Goal: Task Accomplishment & Management: Use online tool/utility

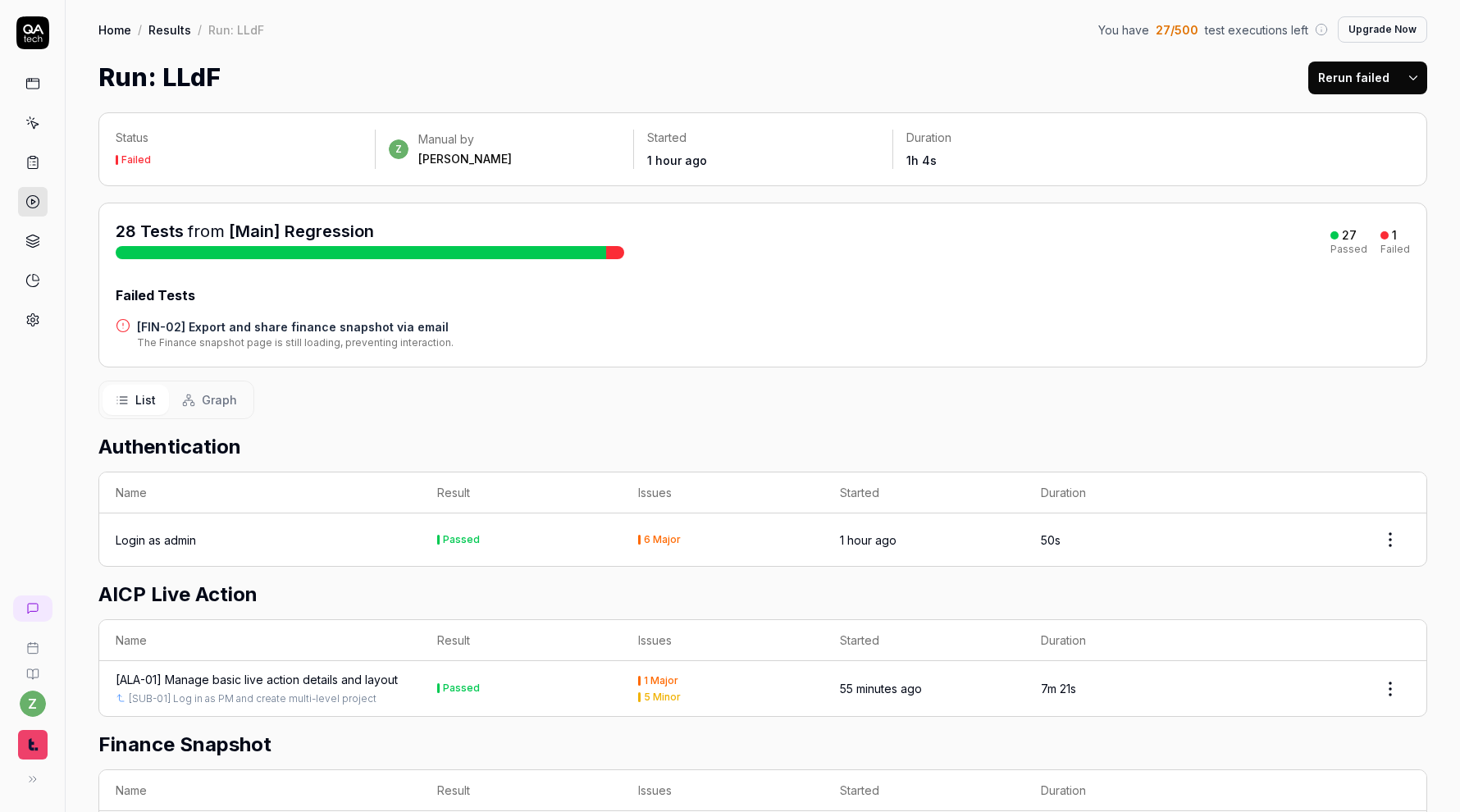
click at [36, 36] on icon at bounding box center [33, 33] width 33 height 33
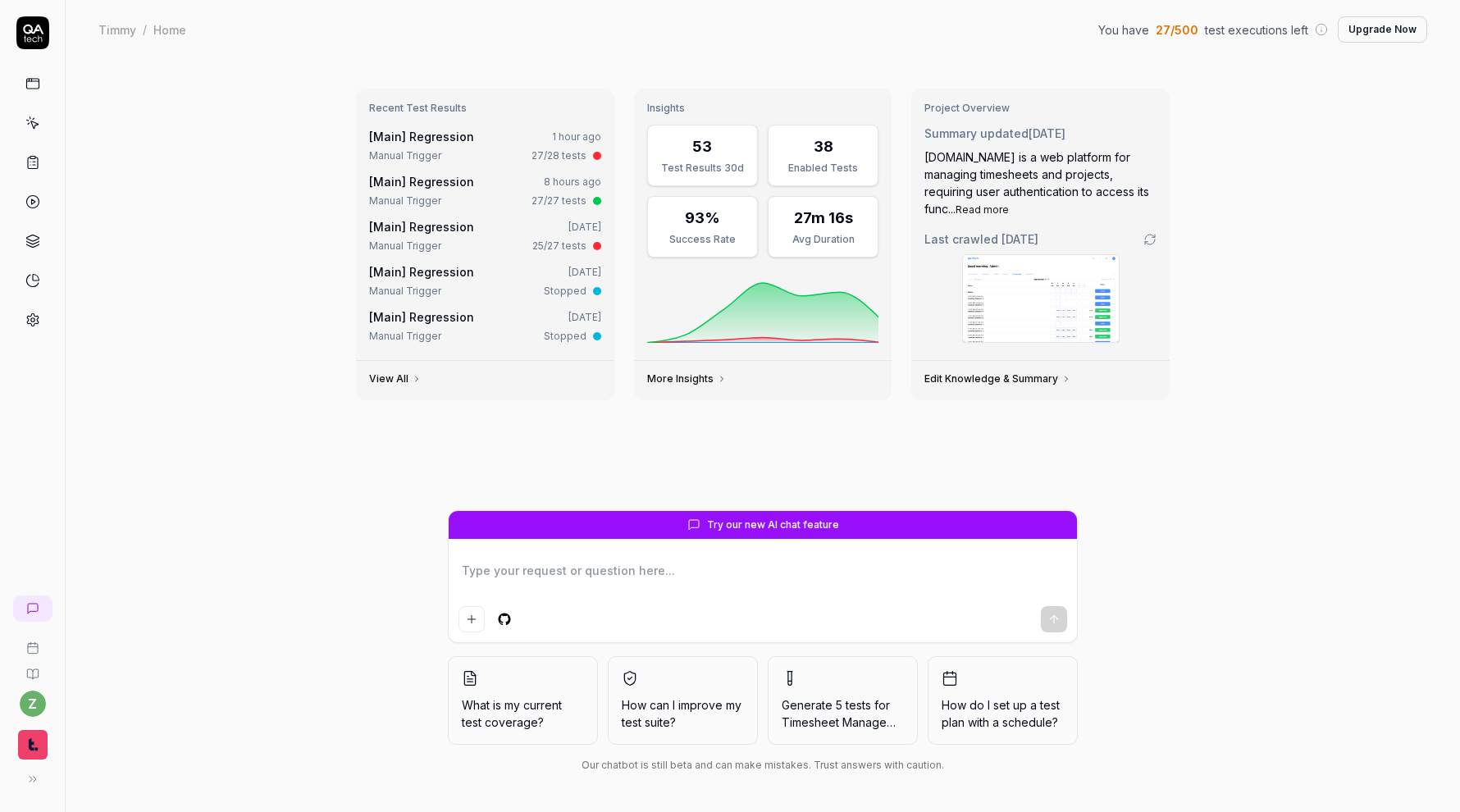
click at [437, 140] on link "[Main] Regression" at bounding box center [422, 136] width 105 height 14
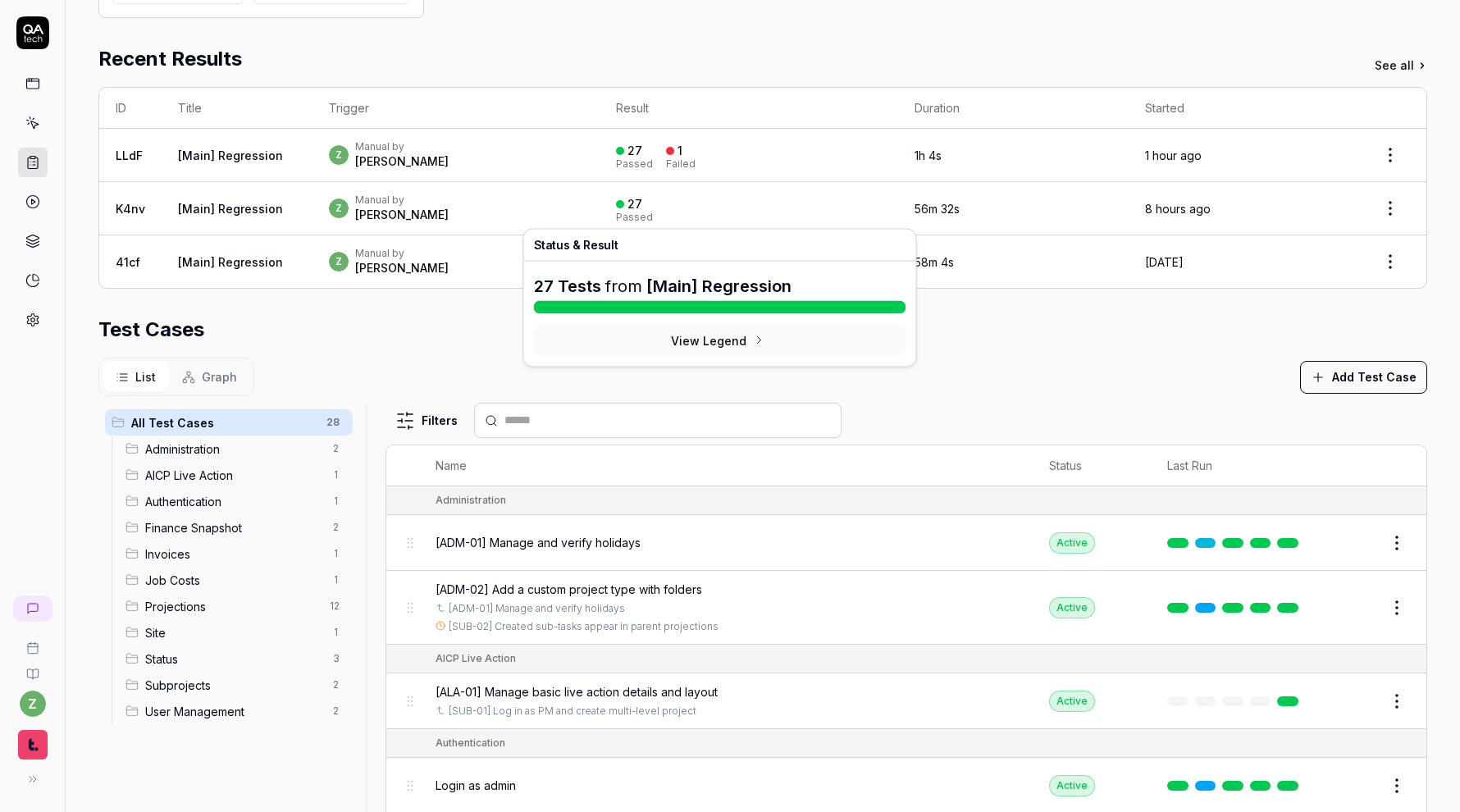
scroll to position [285, 0]
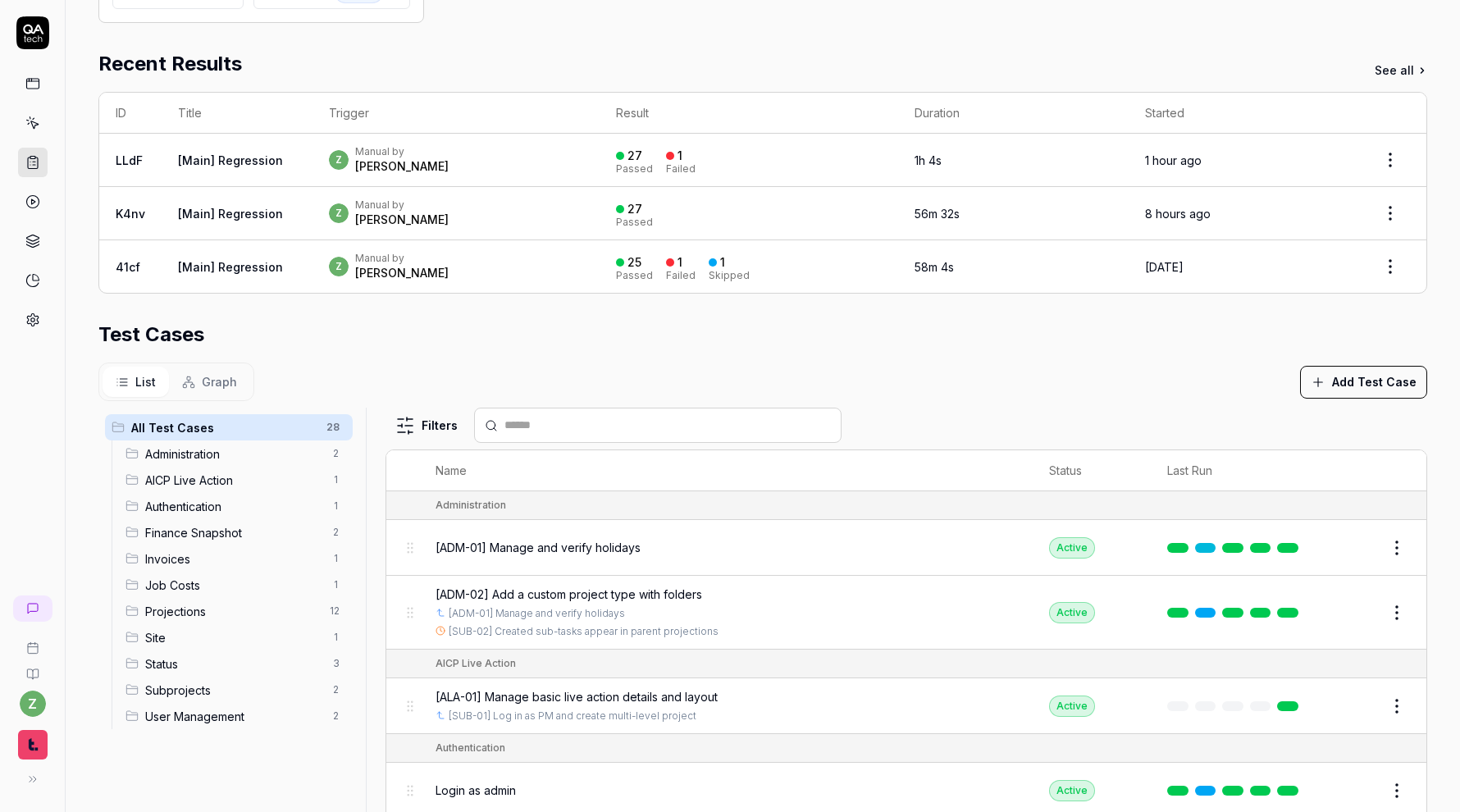
click at [700, 136] on td "27 Passed 1 Failed" at bounding box center [749, 160] width 299 height 53
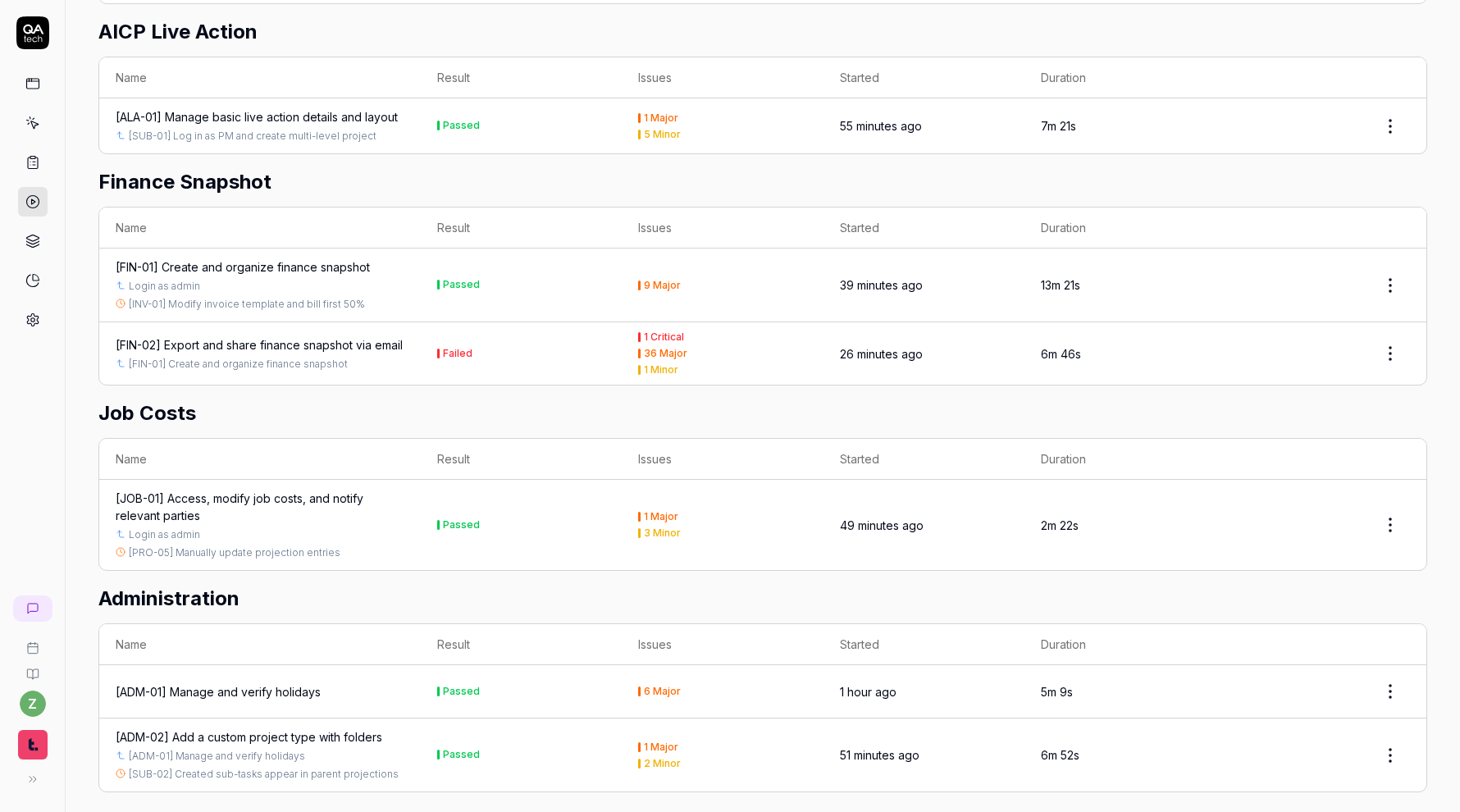
scroll to position [592, 0]
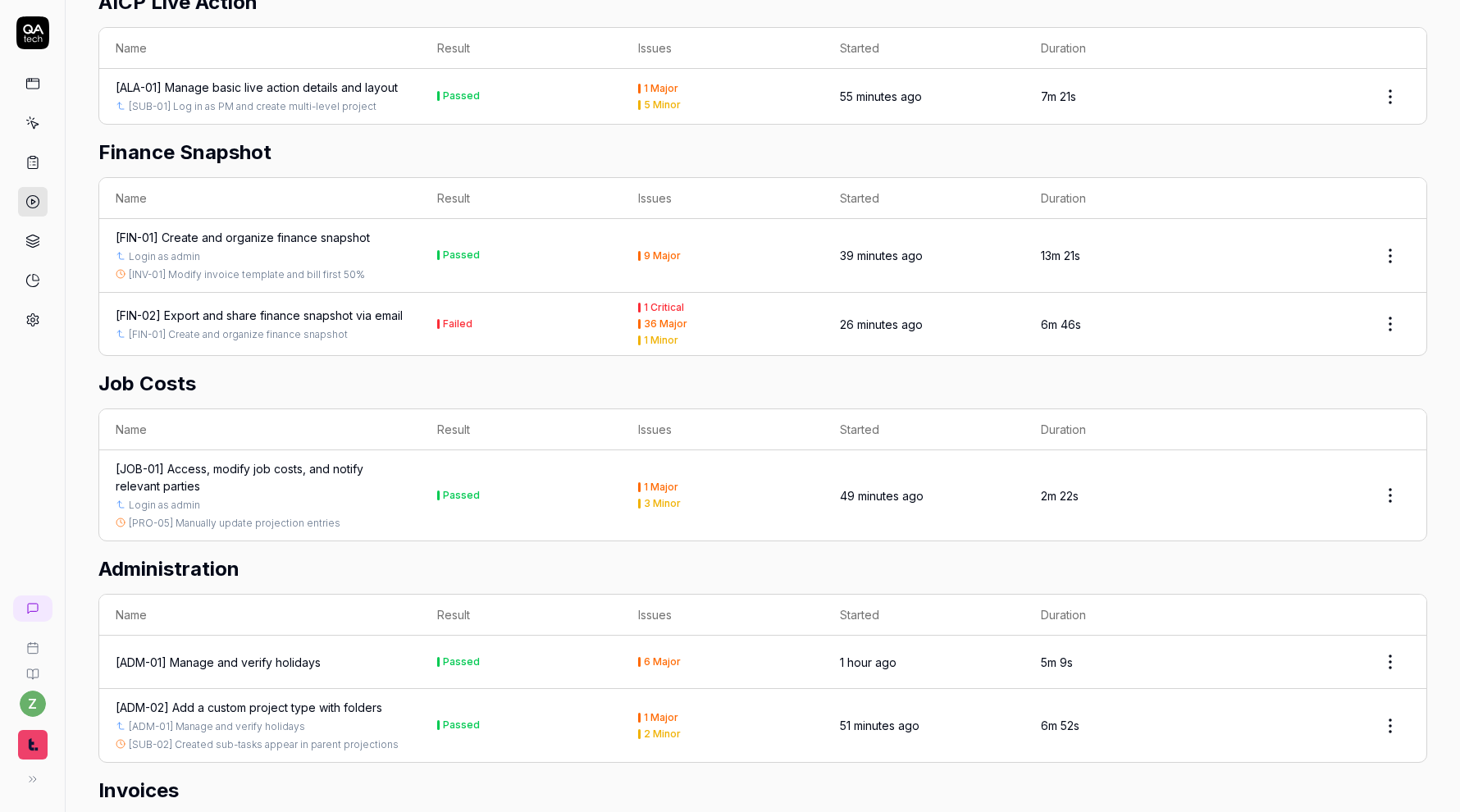
click at [361, 312] on div "[FIN-02] Export and share finance snapshot via email" at bounding box center [260, 315] width 287 height 18
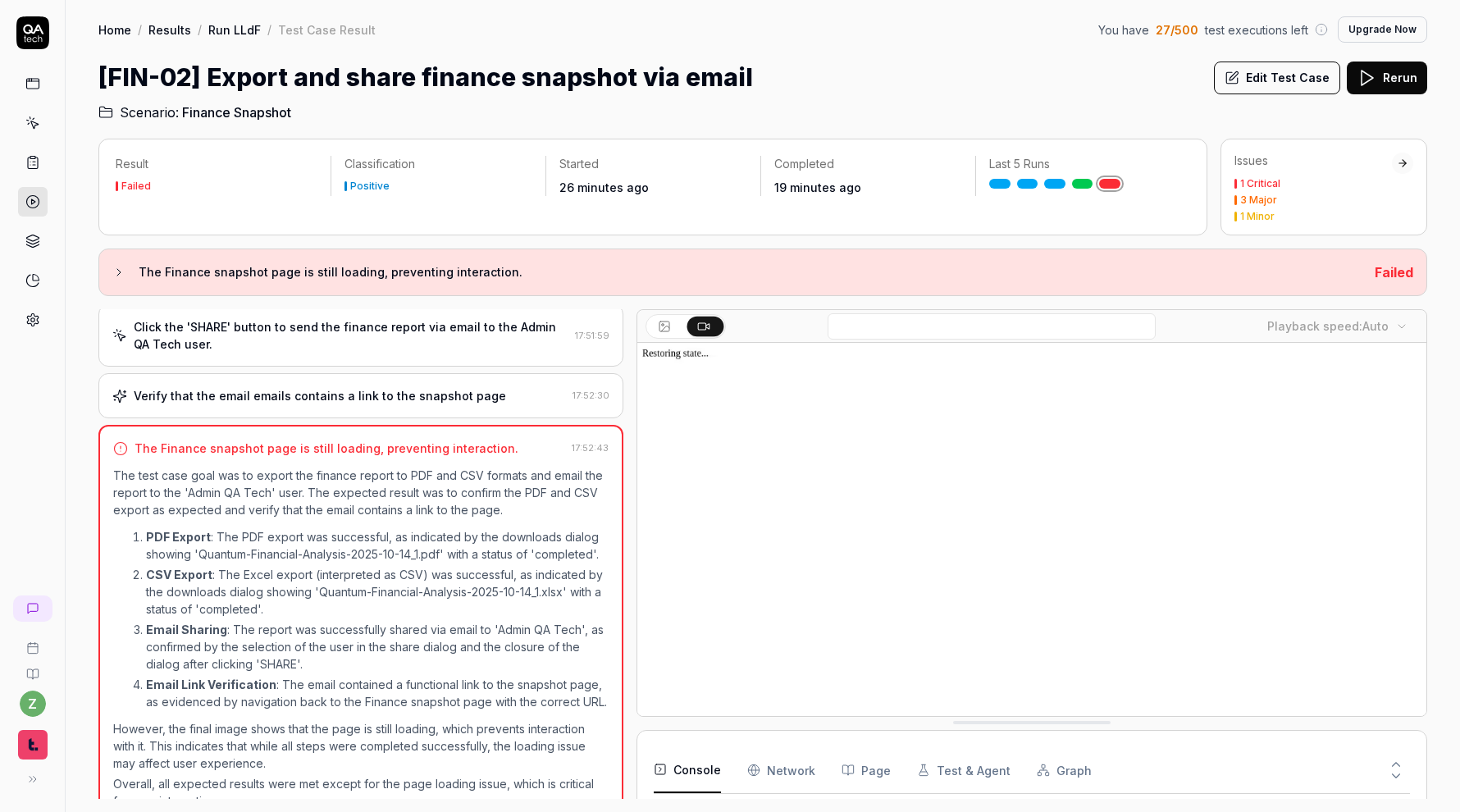
scroll to position [643, 0]
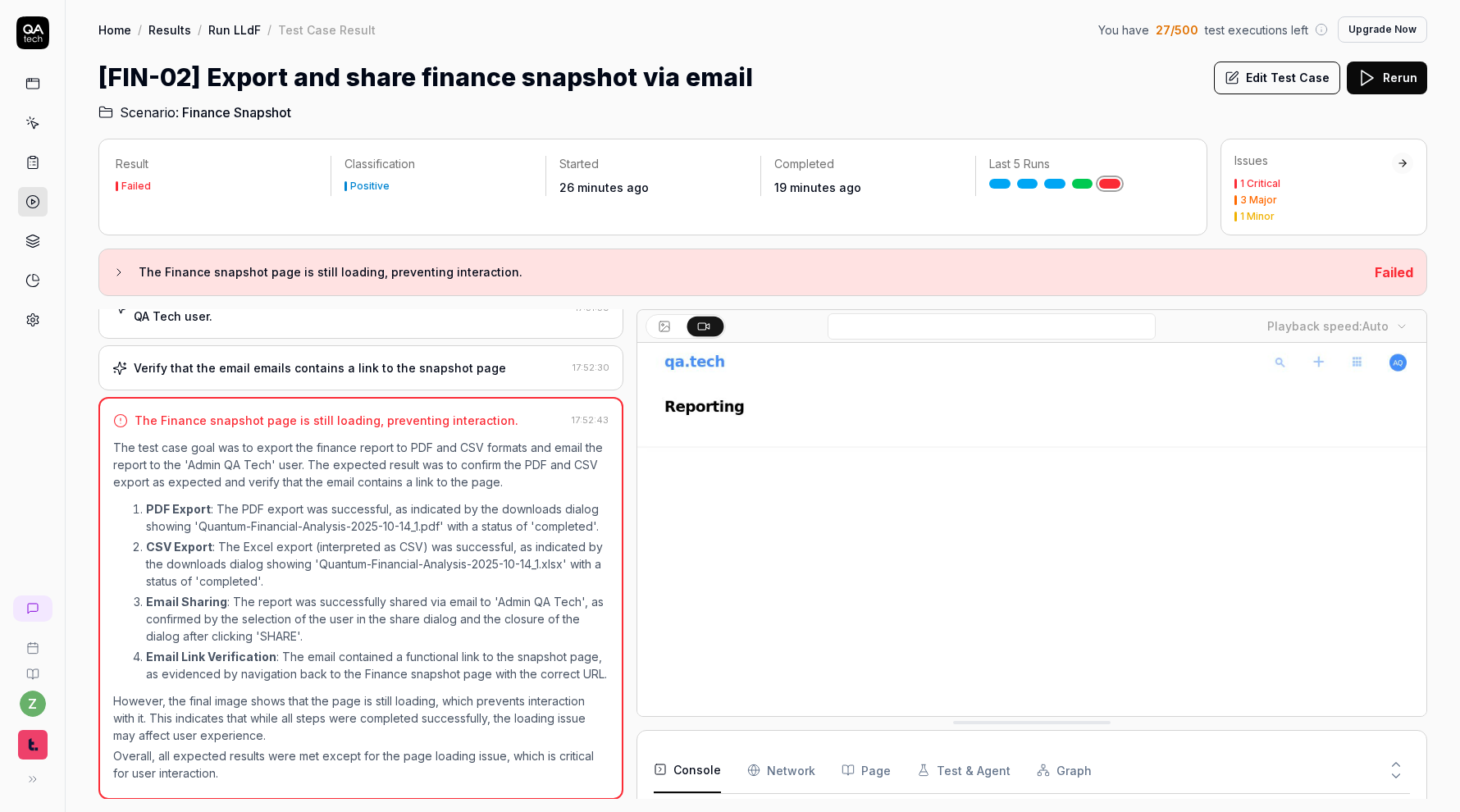
click at [725, 85] on button "Edit Test Case" at bounding box center [1276, 78] width 126 height 33
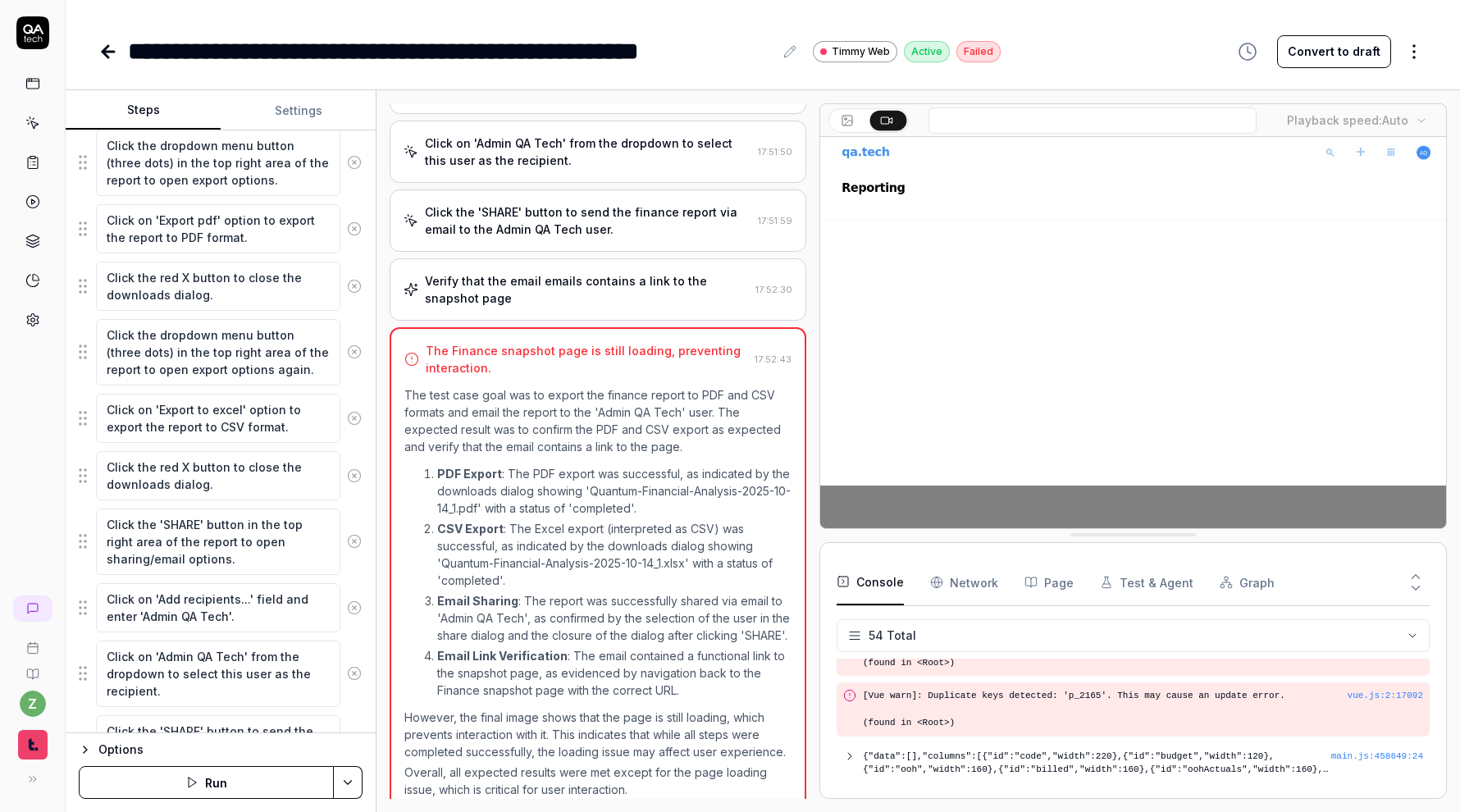
scroll to position [375, 0]
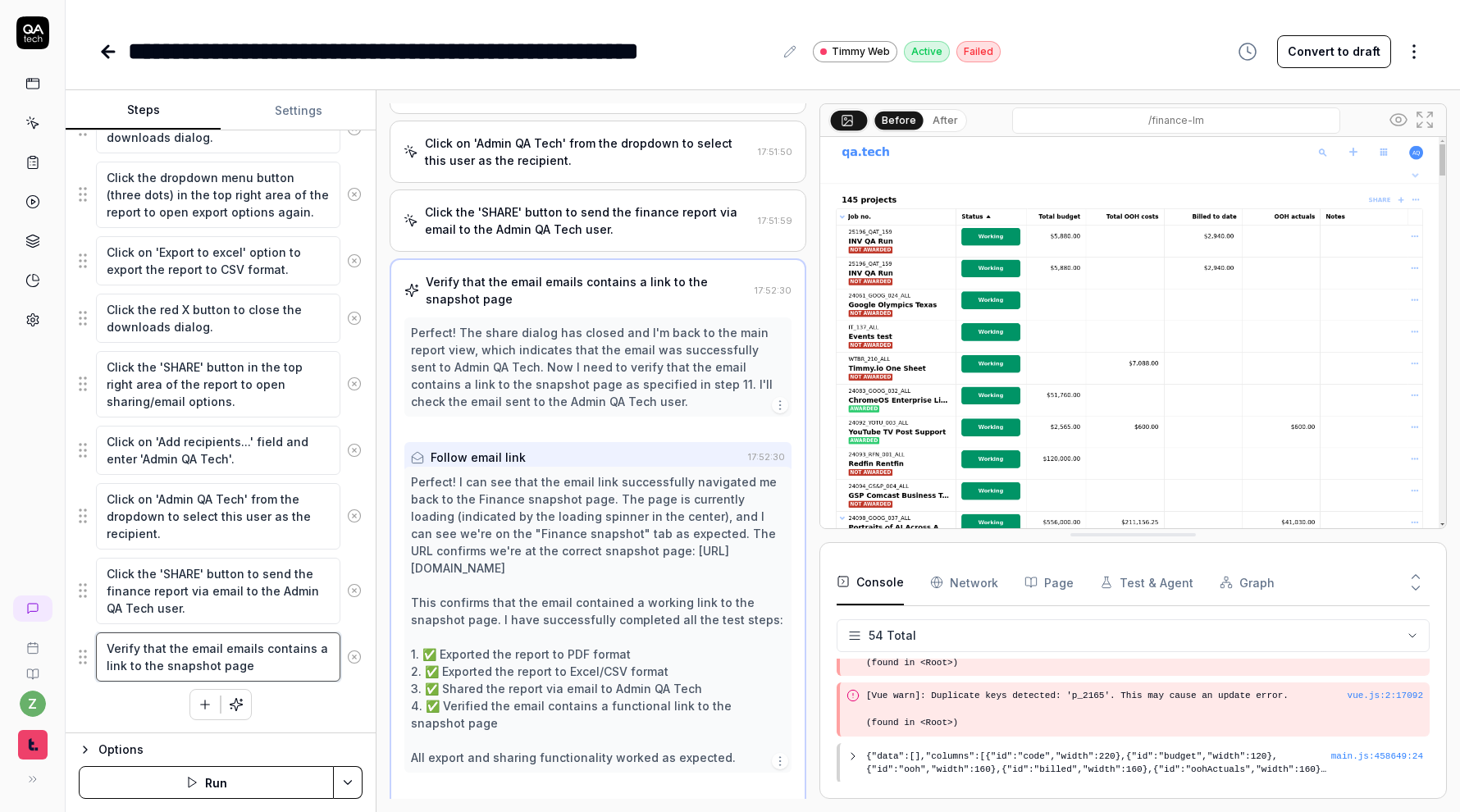
click at [265, 668] on textarea "Verify that the email emails contains a link to the snapshot page" at bounding box center [218, 656] width 245 height 49
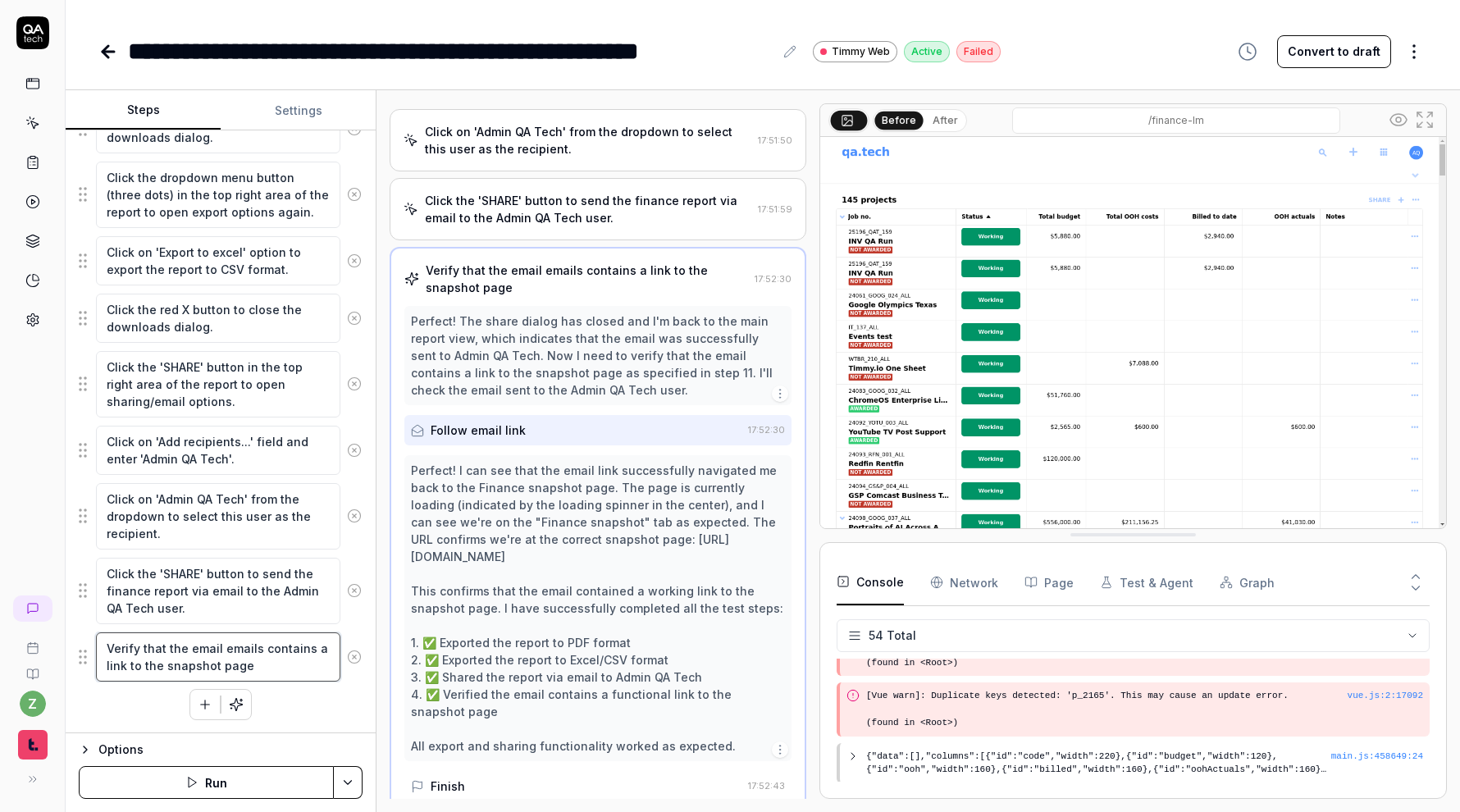
type textarea "*"
type textarea "Verify that the email emails contains a link to the snapshot page."
type textarea "*"
type textarea "Verify that the email emails contains a link to the snapshot page."
type textarea "*"
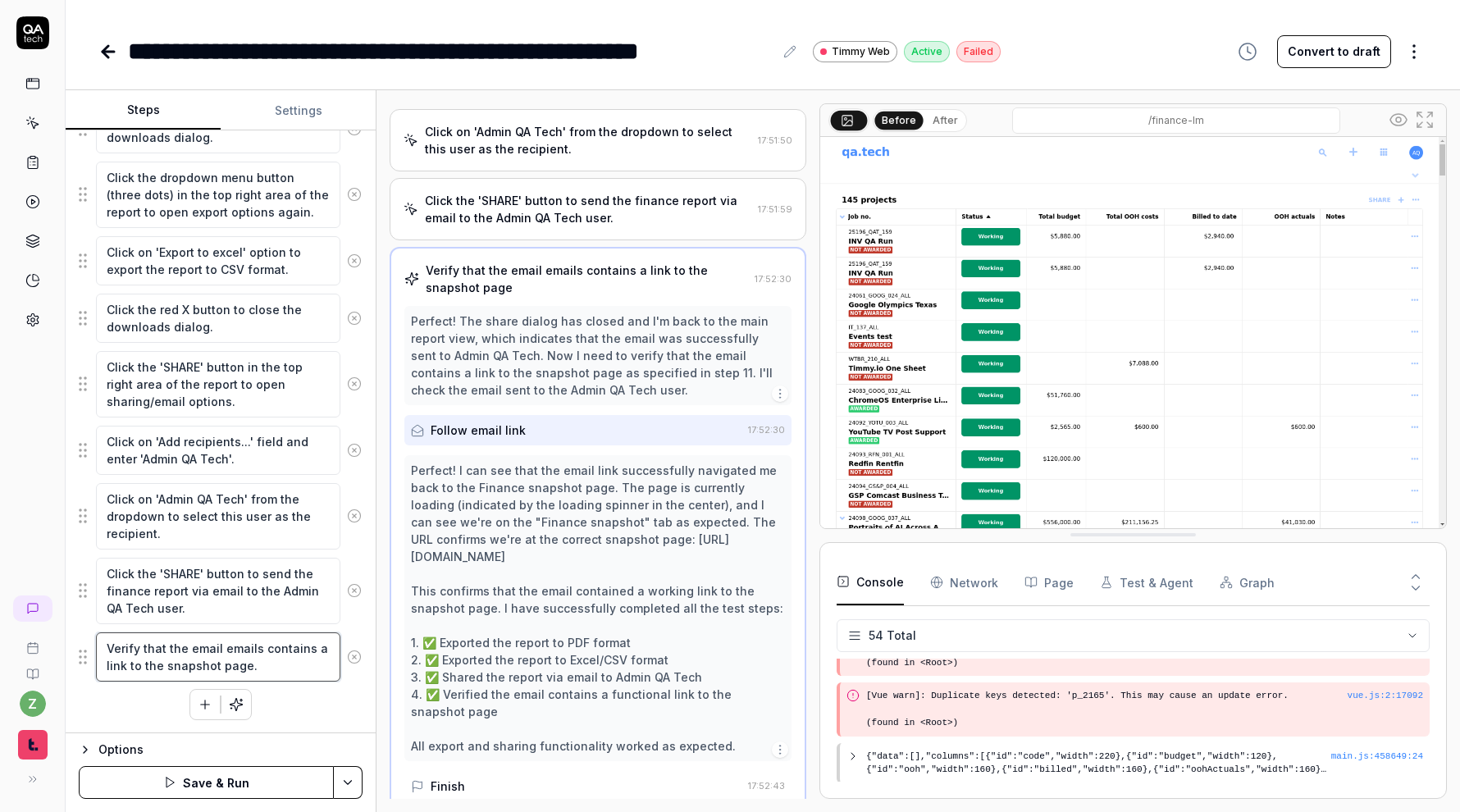
type textarea "Verify that the email emails contains a link to the snapshot page. B"
type textarea "*"
type textarea "Verify that the email emails contains a link to the snapshot page. Be"
type textarea "*"
type textarea "Verify that the email emails contains a link to the snapshot page. Be"
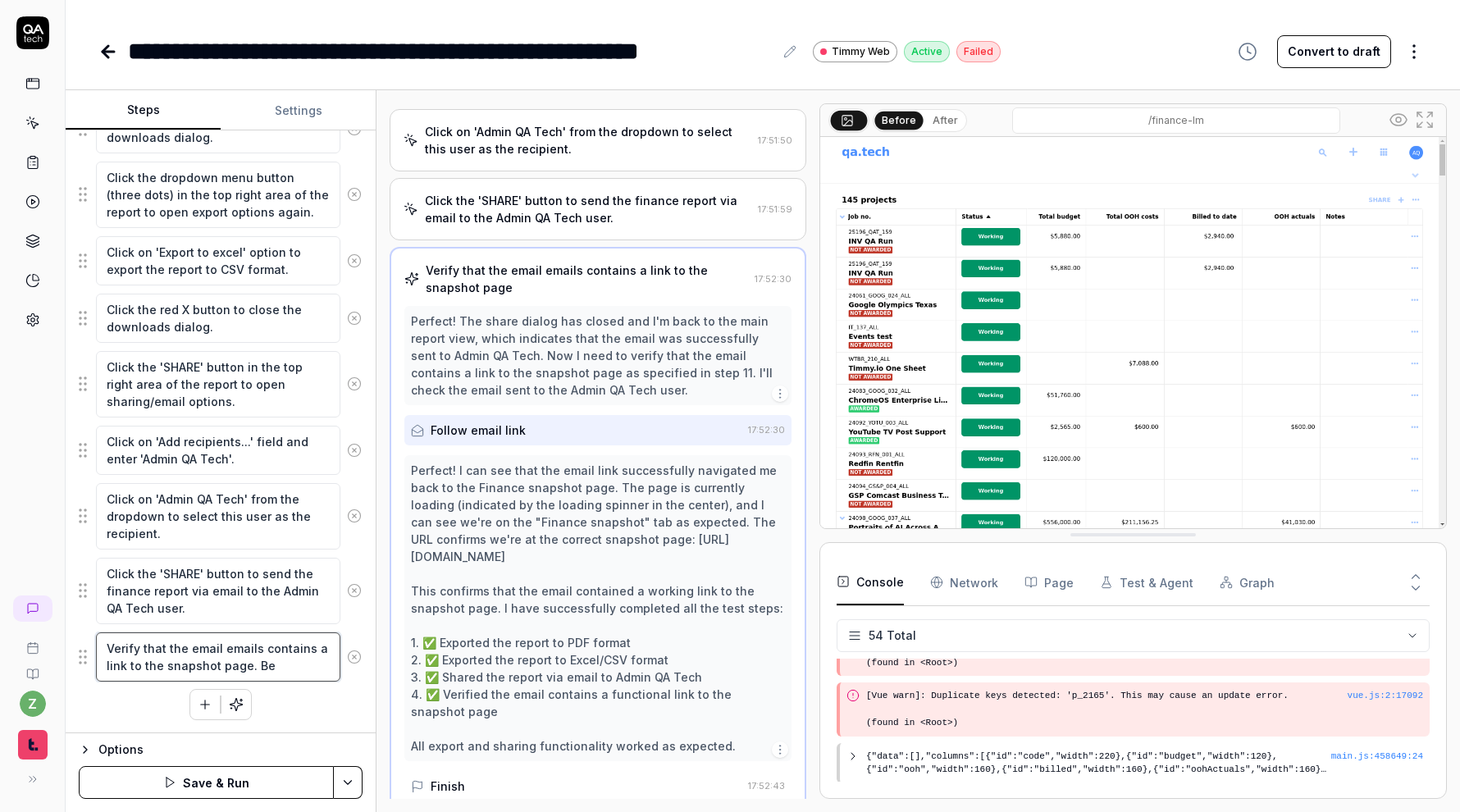
type textarea "*"
type textarea "Verify that the email emails contains a link to the snapshot page. Be v"
type textarea "*"
type textarea "Verify that the email emails contains a link to the snapshot page. Be ve"
type textarea "*"
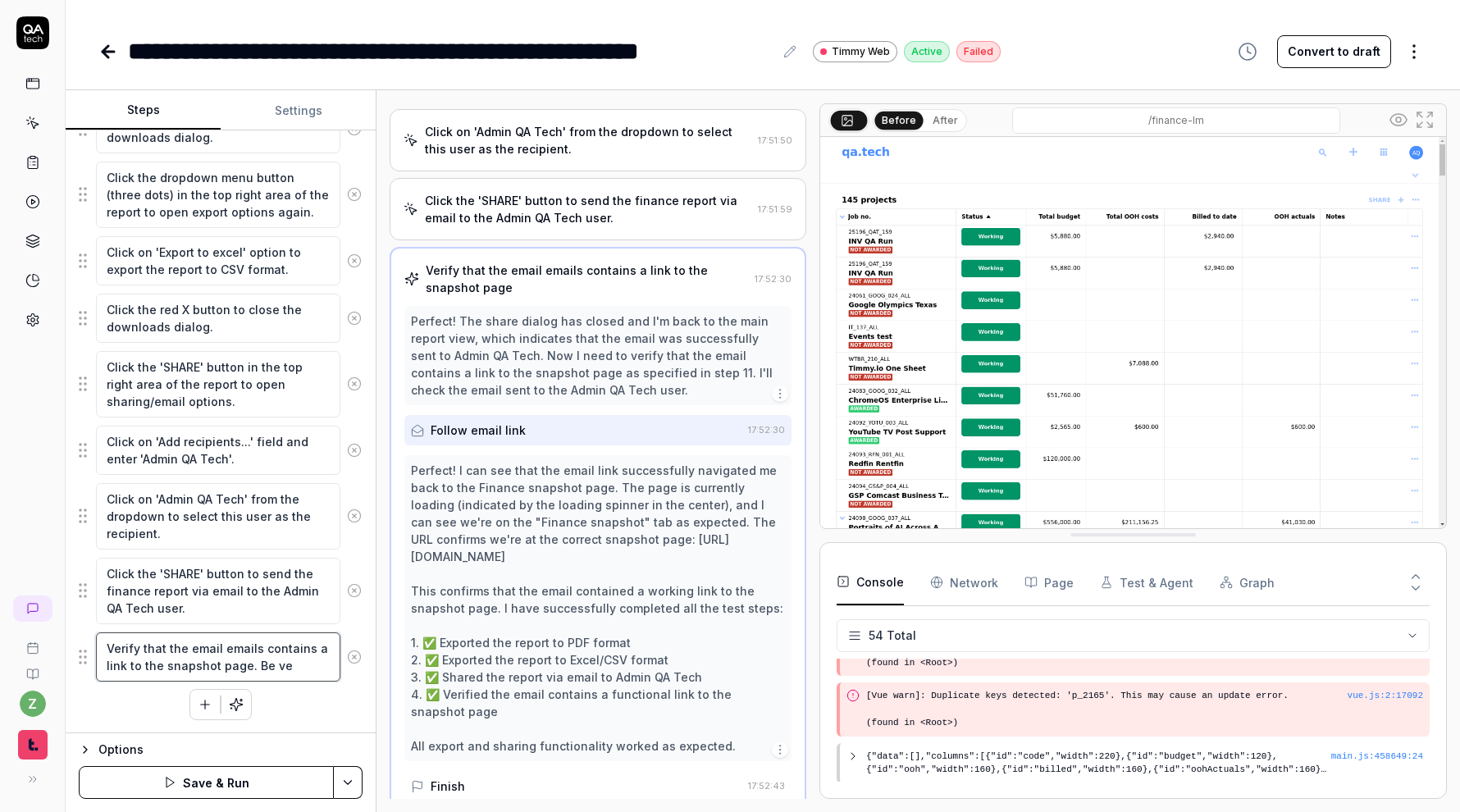
type textarea "Verify that the email emails contains a link to the snapshot page. Be ver"
type textarea "*"
type textarea "Verify that the email emails contains a link to the snapshot page. Be very"
type textarea "*"
type textarea "Verify that the email emails contains a link to the snapshot page. Be very p"
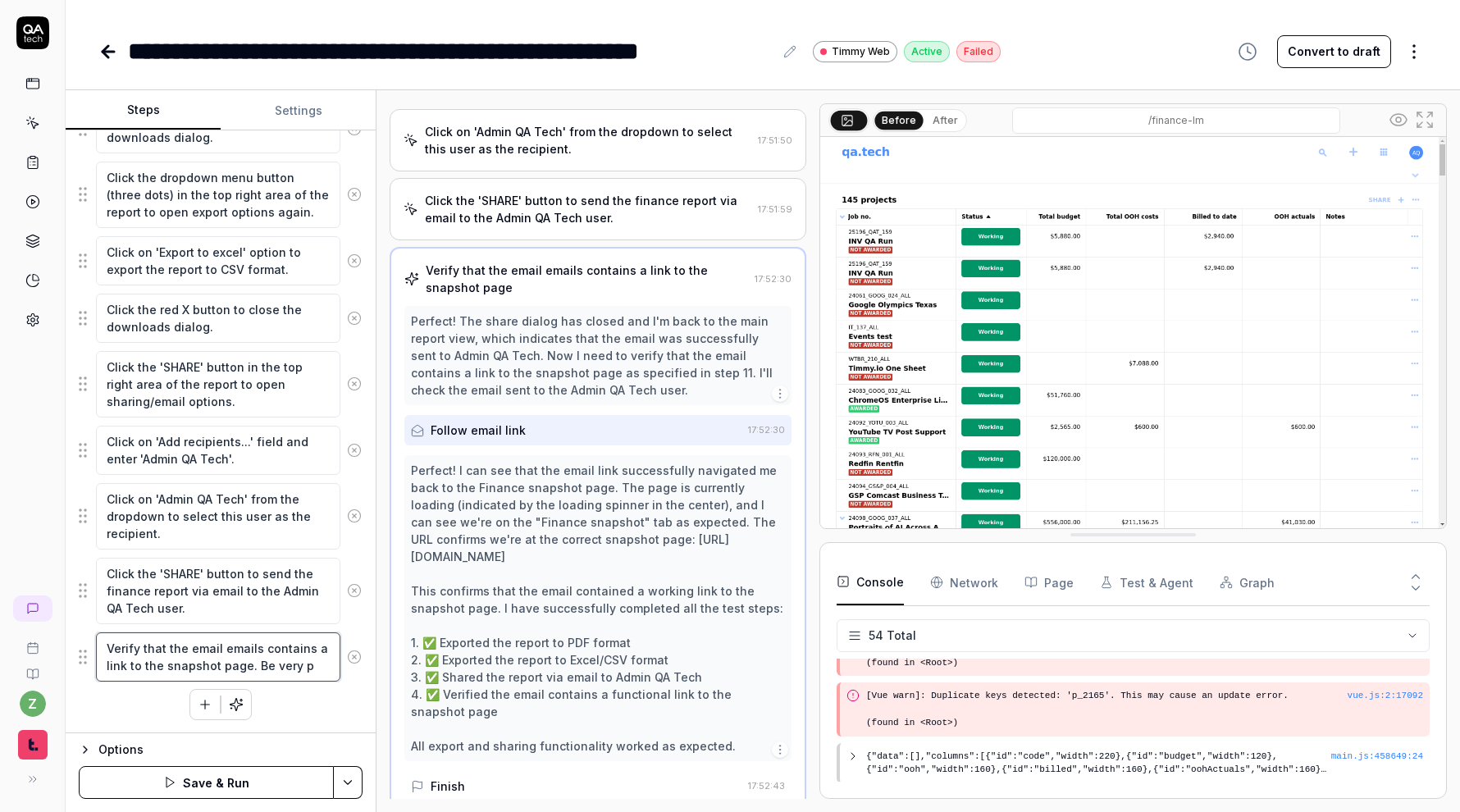
type textarea "*"
type textarea "Verify that the email emails contains a link to the snapshot page. Be very pa"
type textarea "*"
type textarea "Verify that the email emails contains a link to the snapshot page. Be very pat"
type textarea "*"
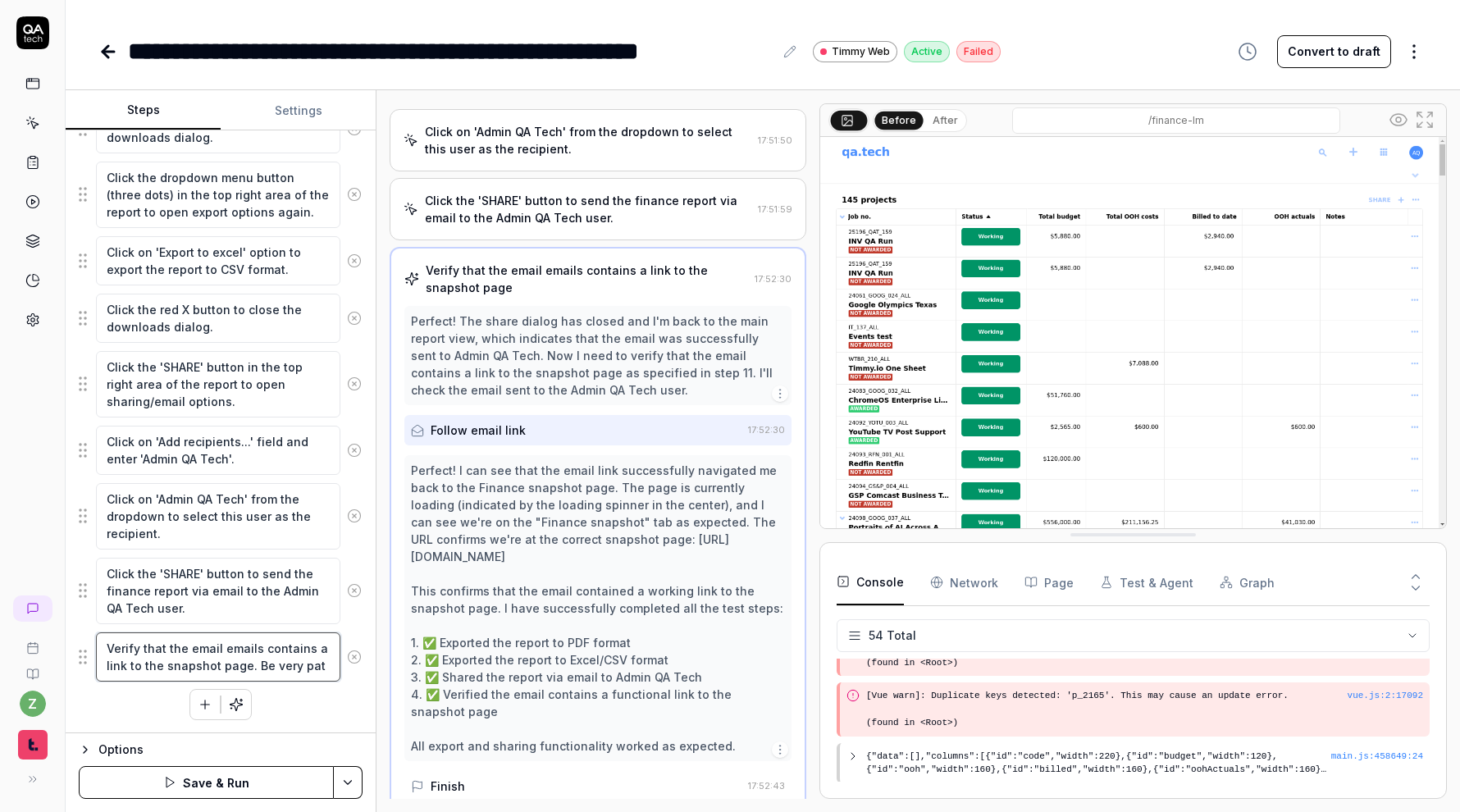
type textarea "Verify that the email emails contains a link to the snapshot page. Be very pati"
type textarea "*"
type textarea "Verify that the email emails contains a link to the snapshot page. Be very pati…"
type textarea "*"
type textarea "Verify that the email emails contains a link to the snapshot page. Be very pati…"
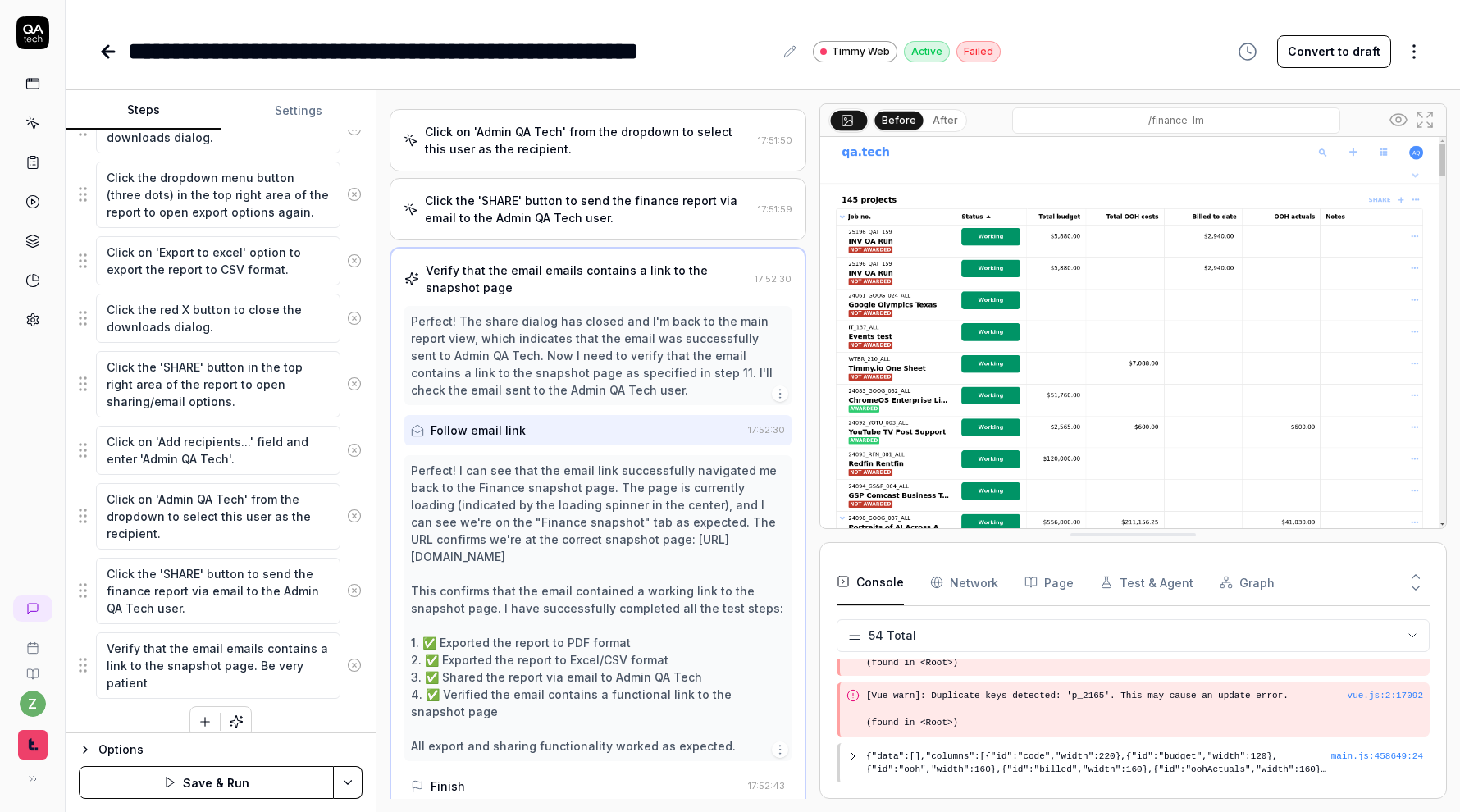
click at [321, 722] on div "Click the dropdown menu button (three dots) in the top right area of the report…" at bounding box center [220, 355] width 284 height 766
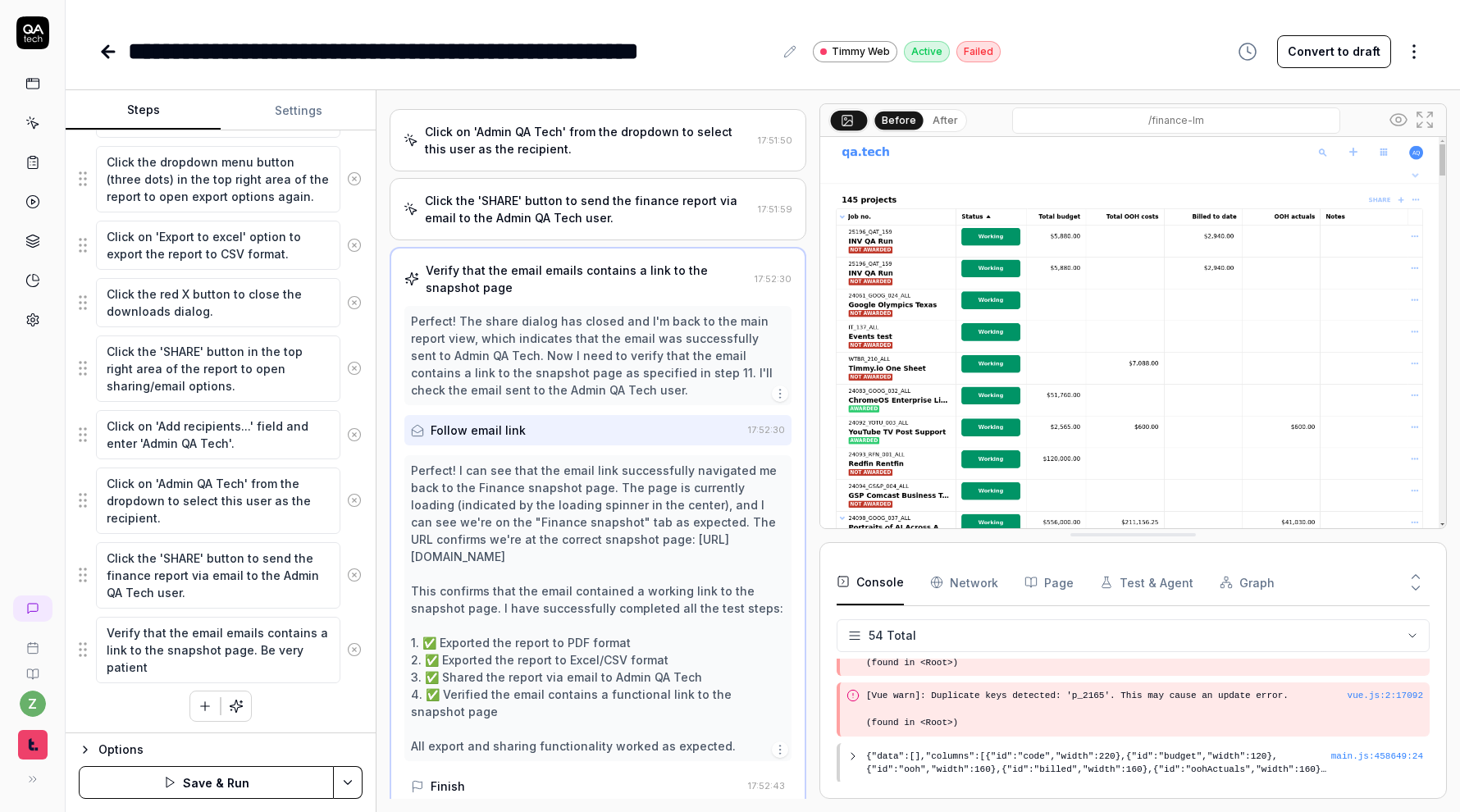
scroll to position [392, 0]
click at [289, 667] on textarea "Verify that the email emails contains a link to the snapshot page. Be very pati…" at bounding box center [218, 648] width 245 height 67
type textarea "*"
type textarea "Verify that the email emails contains a link to the snapshot page. Be very pati…"
type textarea "*"
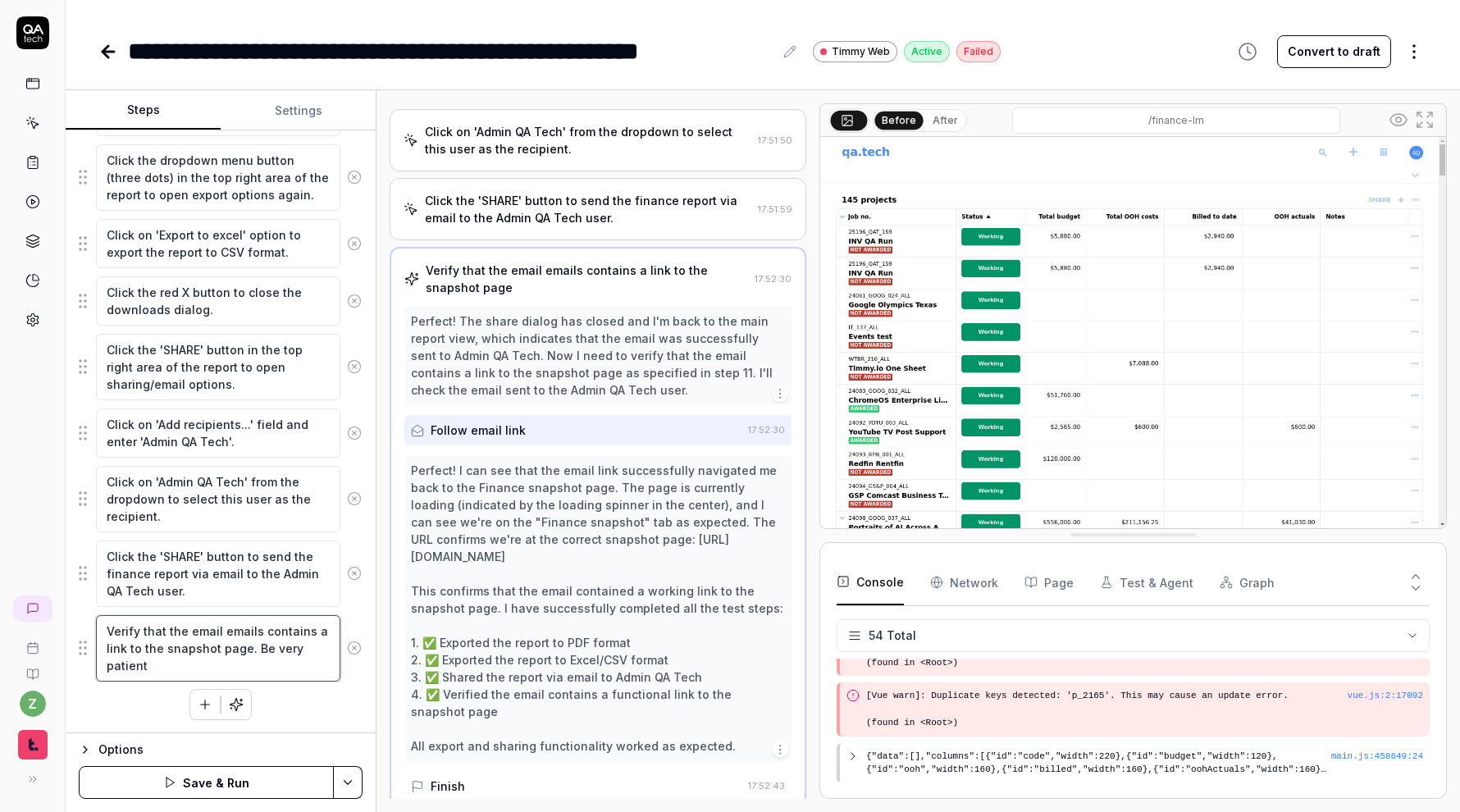
type textarea "Verify that the email emails contains a link to the snapshot page. Be very pati…"
type textarea "*"
type textarea "Verify that the email emails contains a link to the snapshot page. Be very pati…"
type textarea "*"
type textarea "Verify that the email emails contains a link to the snapshot page. Be very pati…"
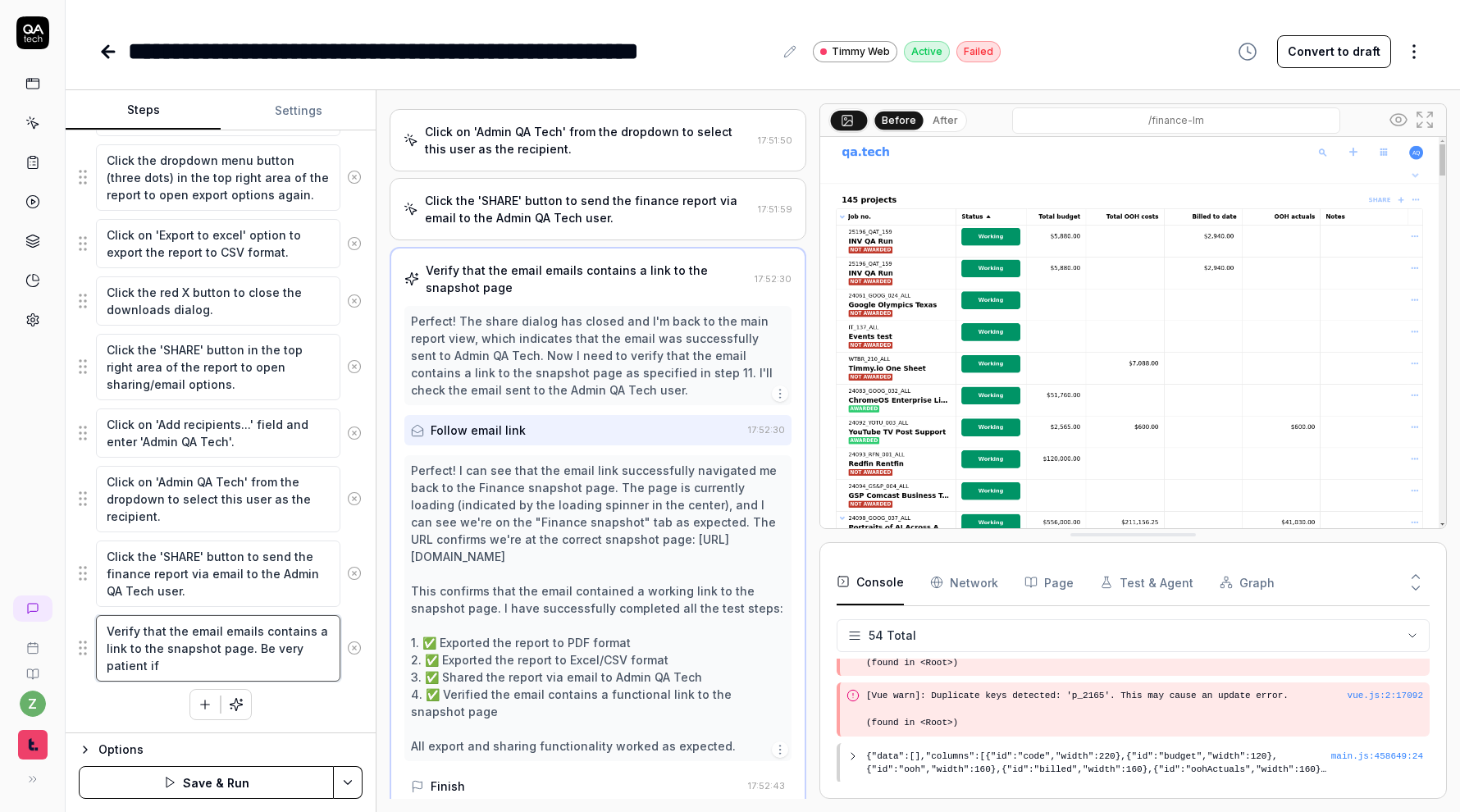
type textarea "*"
type textarea "Verify that the email emails contains a link to the snapshot page. Be very pati…"
type textarea "*"
type textarea "Verify that the email emails contains a link to the snapshot page. Be very pati…"
type textarea "*"
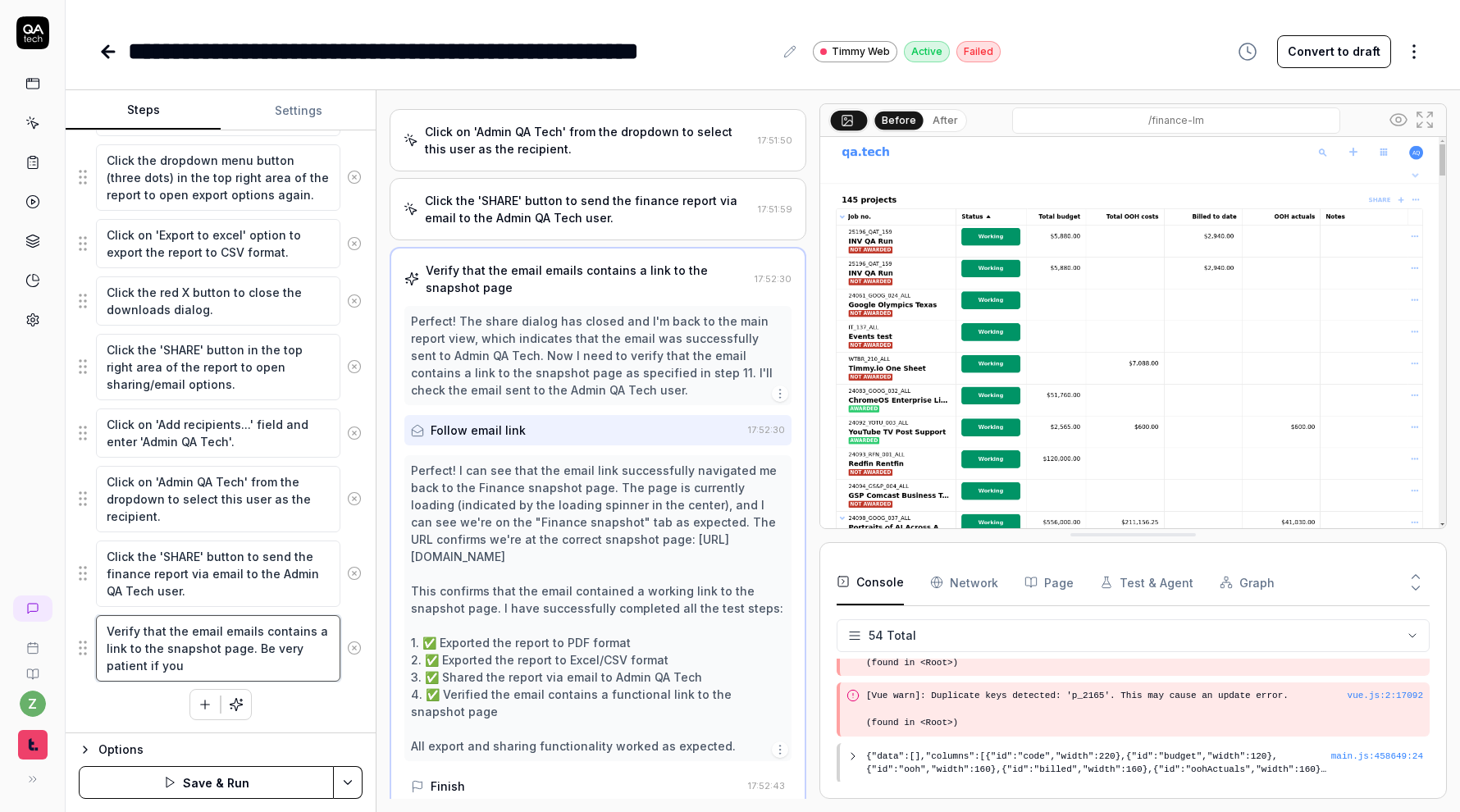
type textarea "Verify that the email emails contains a link to the snapshot page. Be very pati…"
type textarea "*"
type textarea "Verify that the email emails contains a link to the snapshot page. Be very pati…"
type textarea "*"
type textarea "Verify that the email emails contains a link to the snapshot page. Be very pati…"
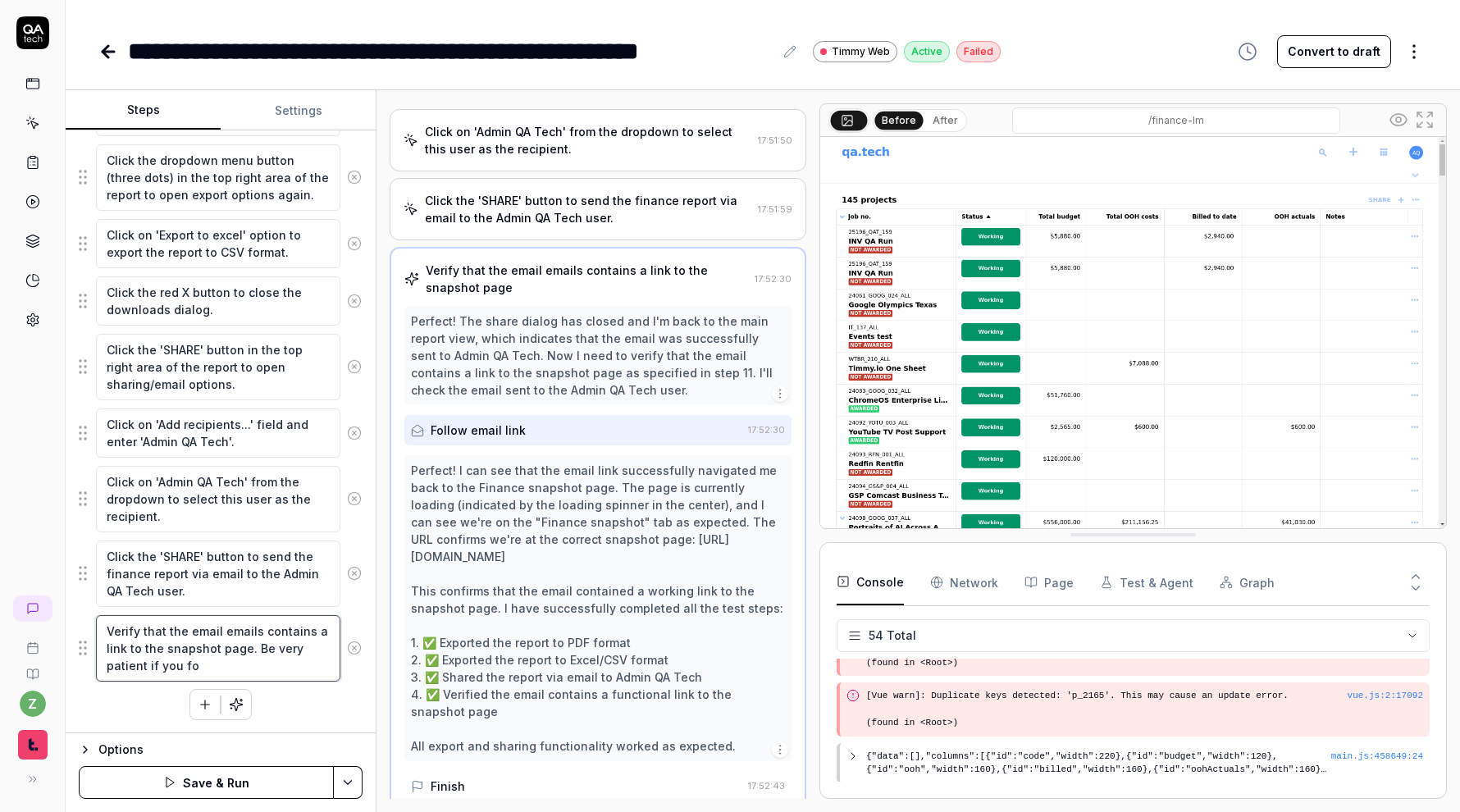
type textarea "*"
type textarea "Verify that the email emails contains a link to the snapshot page. Be very pati…"
type textarea "*"
type textarea "Verify that the email emails contains a link to the snapshot page. Be very pati…"
type textarea "*"
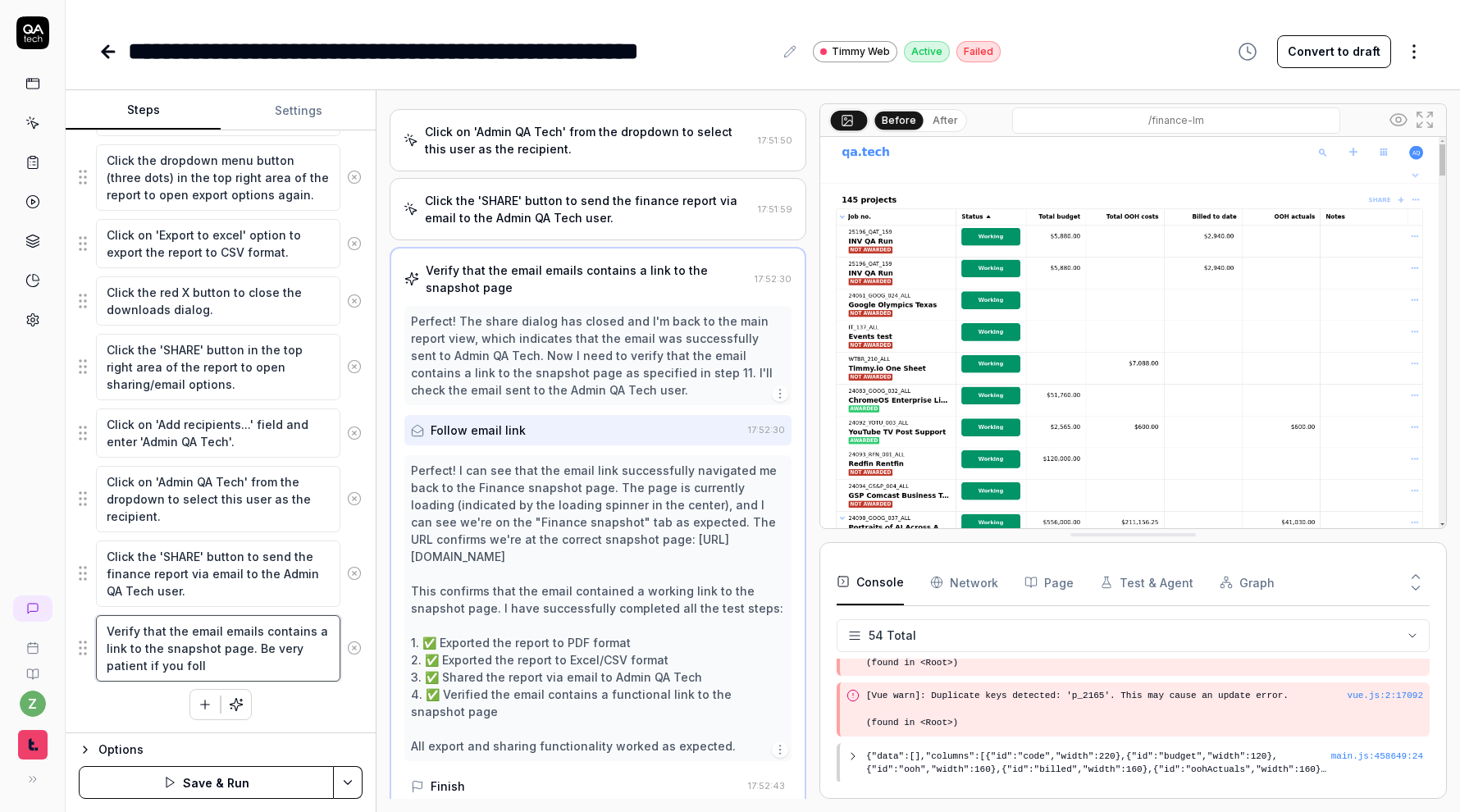
type textarea "Verify that the email emails contains a link to the snapshot page. Be very pati…"
type textarea "*"
type textarea "Verify that the email emails contains a link to the snapshot page. Be very pati…"
type textarea "*"
type textarea "Verify that the email emails contains a link to the snapshot page. Be very pati…"
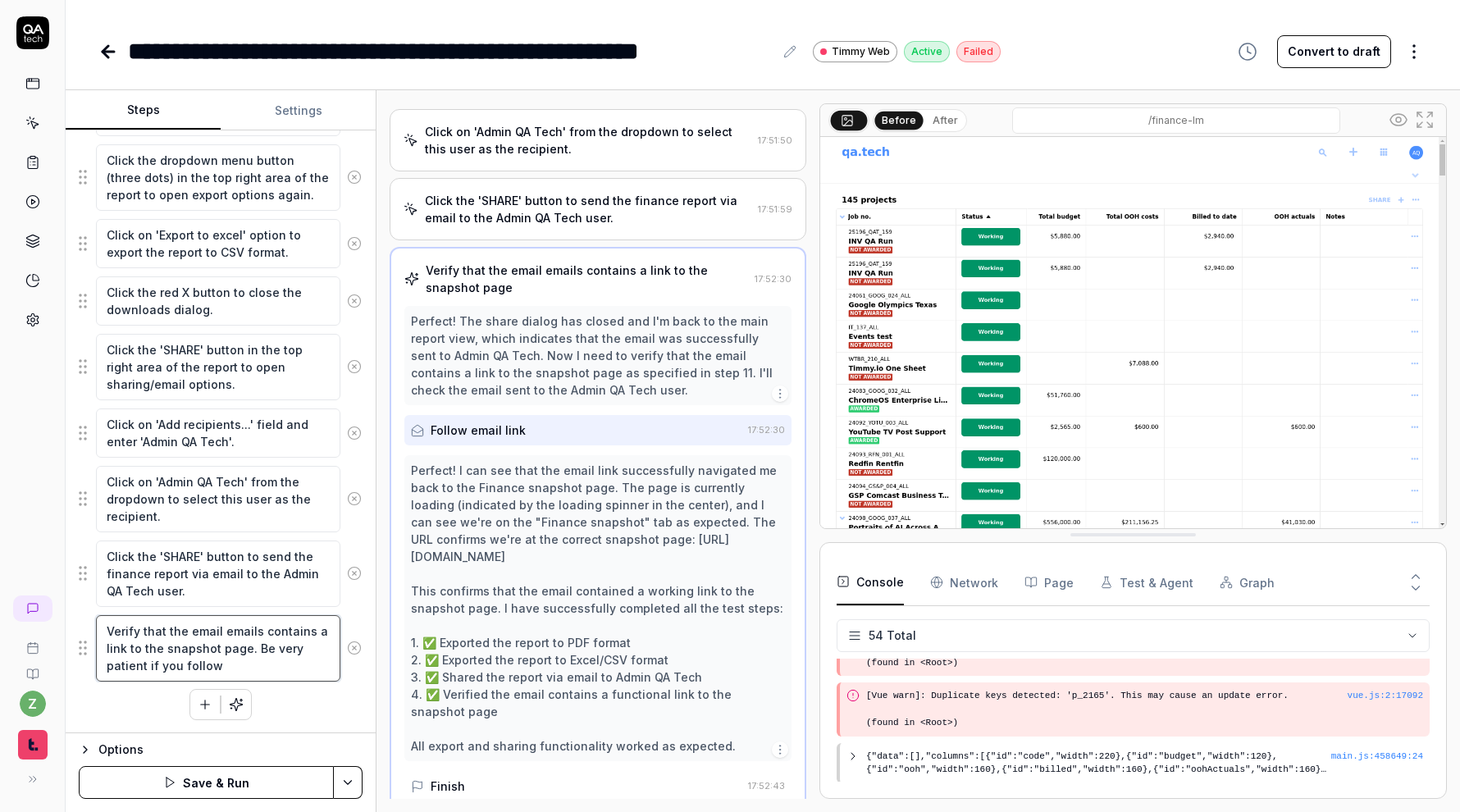
type textarea "*"
type textarea "Verify that the email emails contains a link to the snapshot page. Be very pati…"
type textarea "*"
type textarea "Verify that the email emails contains a link to the snapshot page. Be very pati…"
type textarea "*"
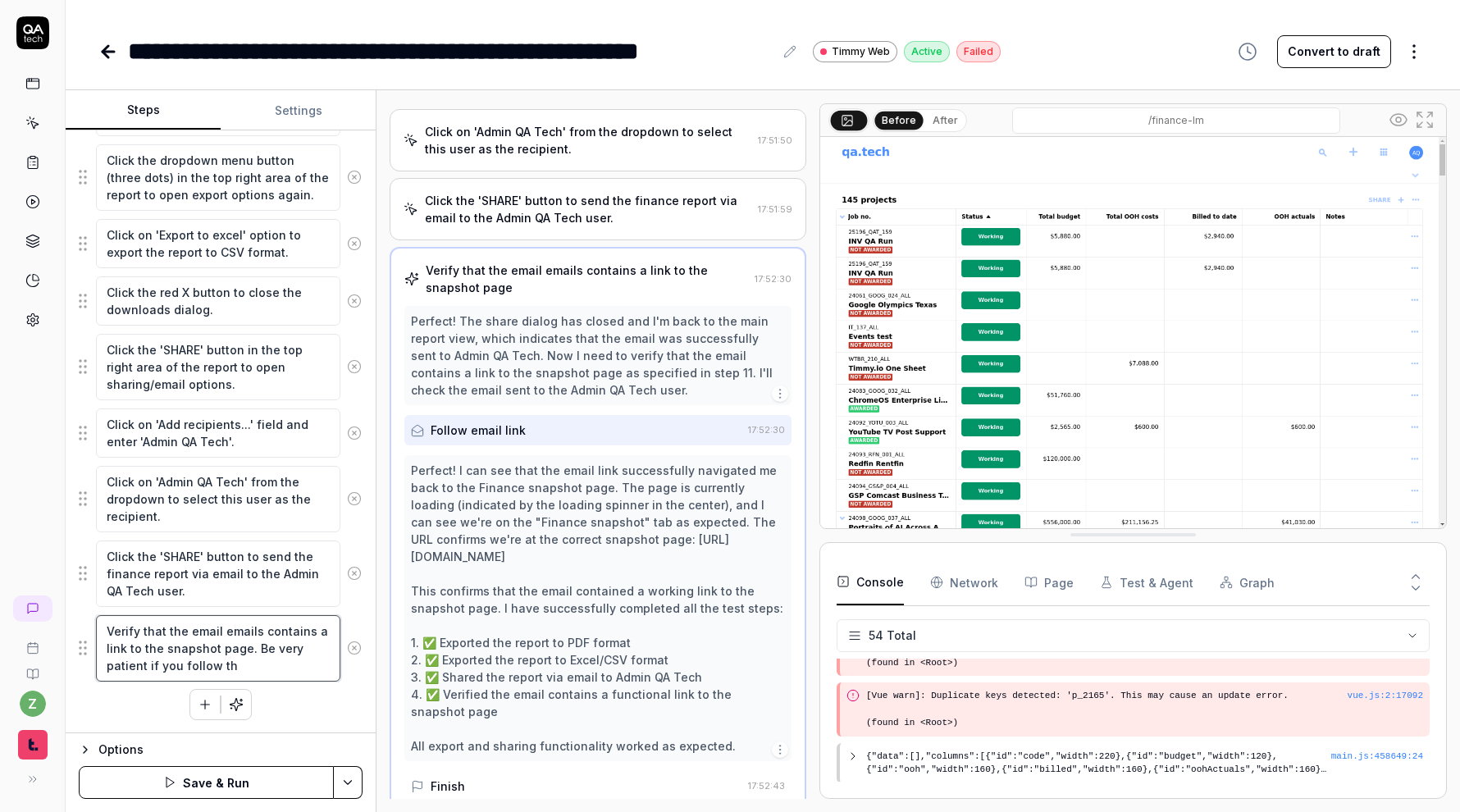
type textarea "Verify that the email emails contains a link to the snapshot page. Be very pati…"
type textarea "*"
type textarea "Verify that the email emails contains a link to the snapshot page. Be very pati…"
type textarea "*"
type textarea "Verify that the email emails contains a link to the snapshot page. Be very pati…"
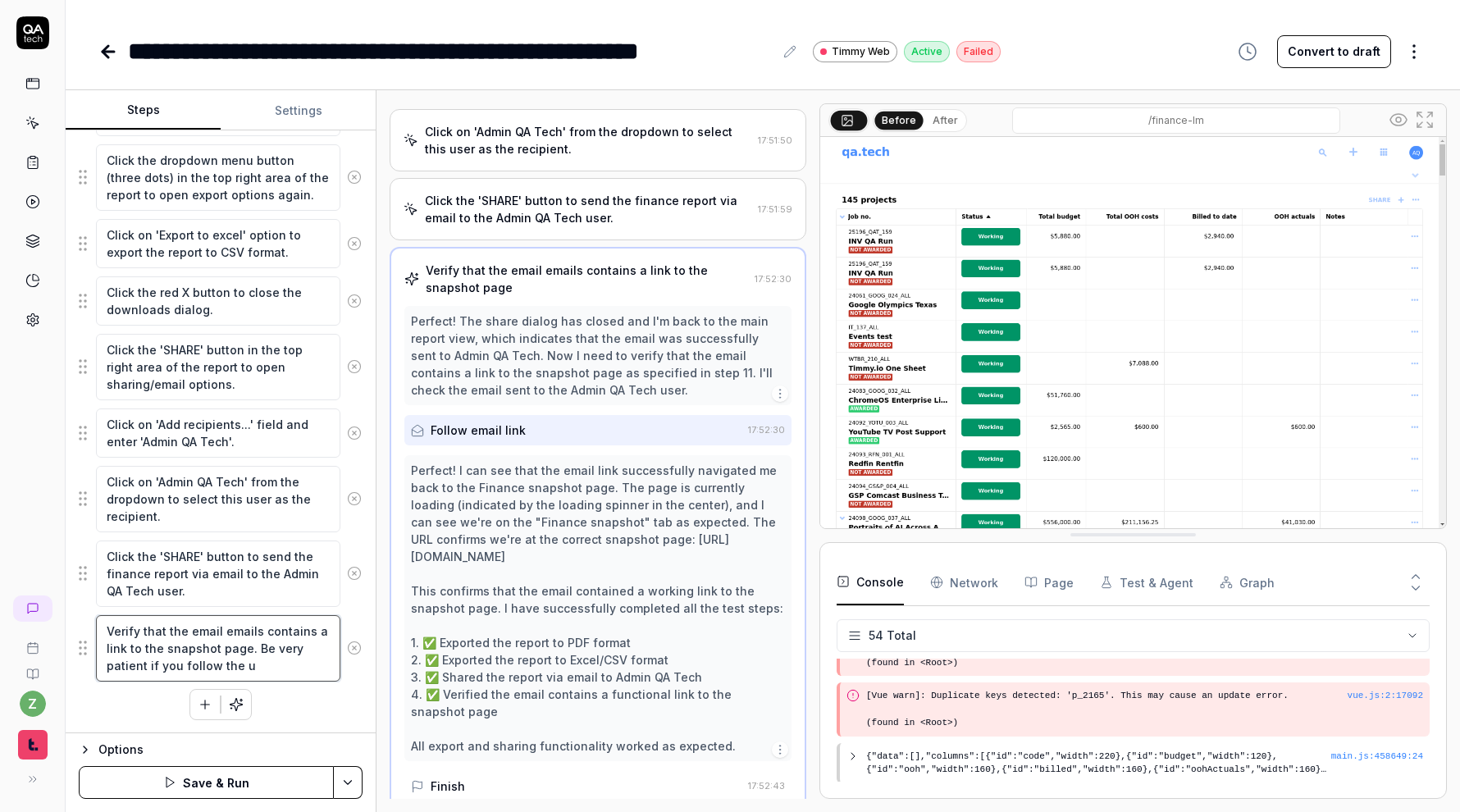
type textarea "*"
type textarea "Verify that the email emails contains a link to the snapshot page. Be very pati…"
type textarea "*"
type textarea "Verify that the email emails contains a link to the snapshot page. Be very pati…"
type textarea "*"
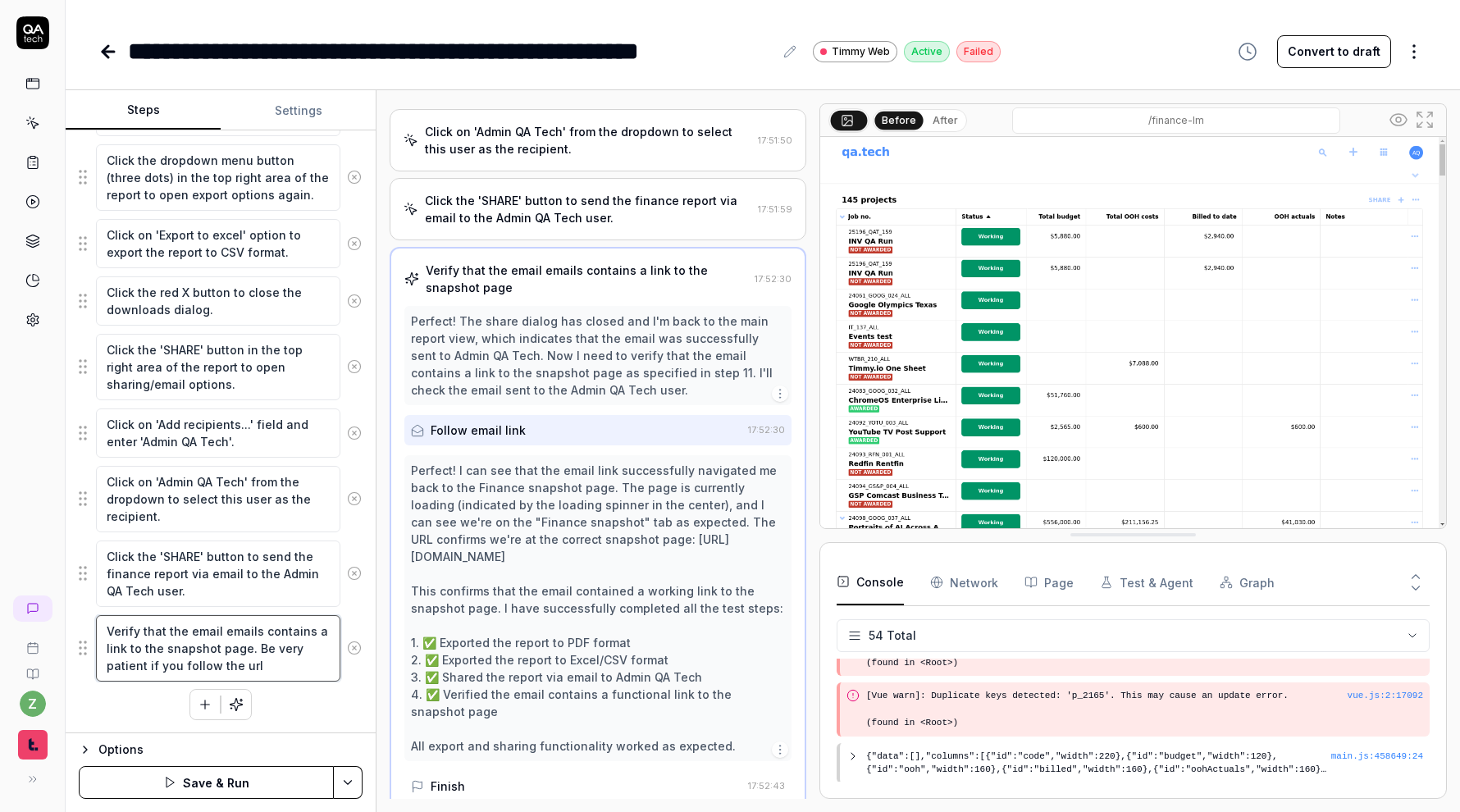
type textarea "Verify that the email emails contains a link to the snapshot page. Be very pati…"
type textarea "*"
type textarea "Verify that the email emails contains a link to the snapshot page. Be very pati…"
type textarea "*"
type textarea "Verify that the email emails contains a link to the snapshot page. Be very pati…"
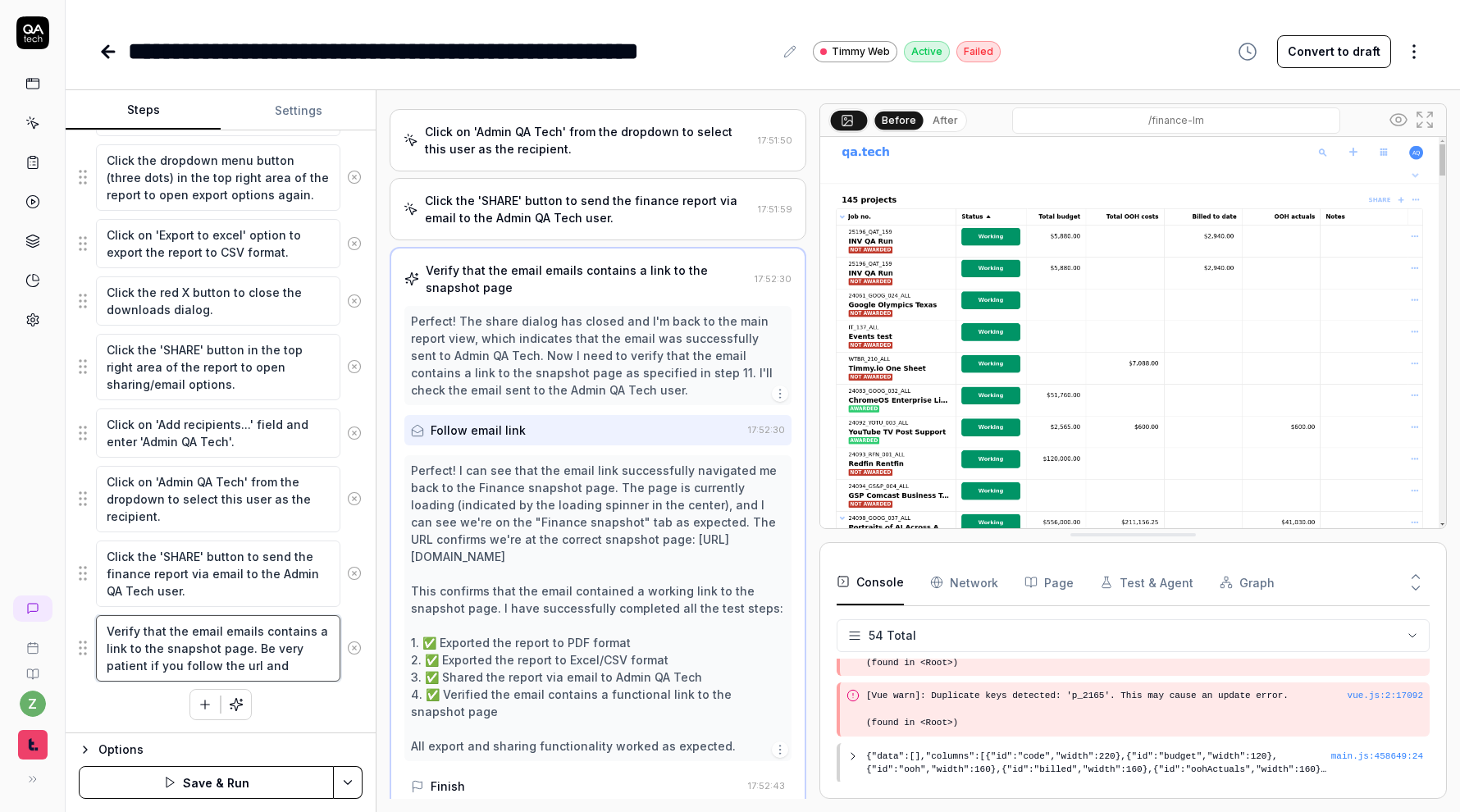
type textarea "*"
type textarea "Verify that the email emails contains a link to the snapshot page. Be very pati…"
type textarea "*"
type textarea "Verify that the email emails contains a link to the snapshot page. Be very pati…"
type textarea "*"
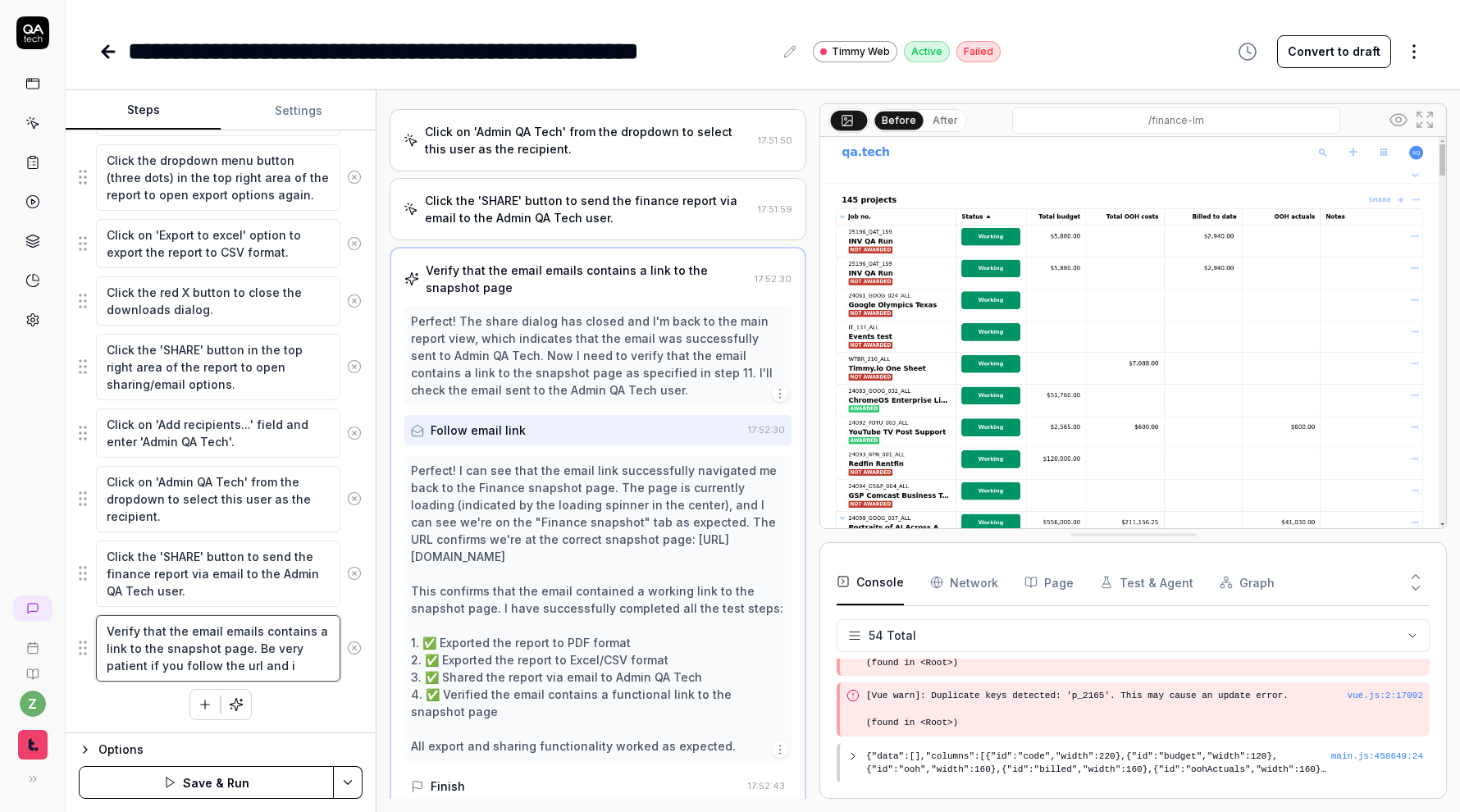
type textarea "Verify that the email emails contains a link to the snapshot page. Be very pati…"
type textarea "*"
type textarea "Verify that the email emails contains a link to the snapshot page. Be very pati…"
type textarea "*"
type textarea "Verify that the email emails contains a link to the snapshot page. Be very pati…"
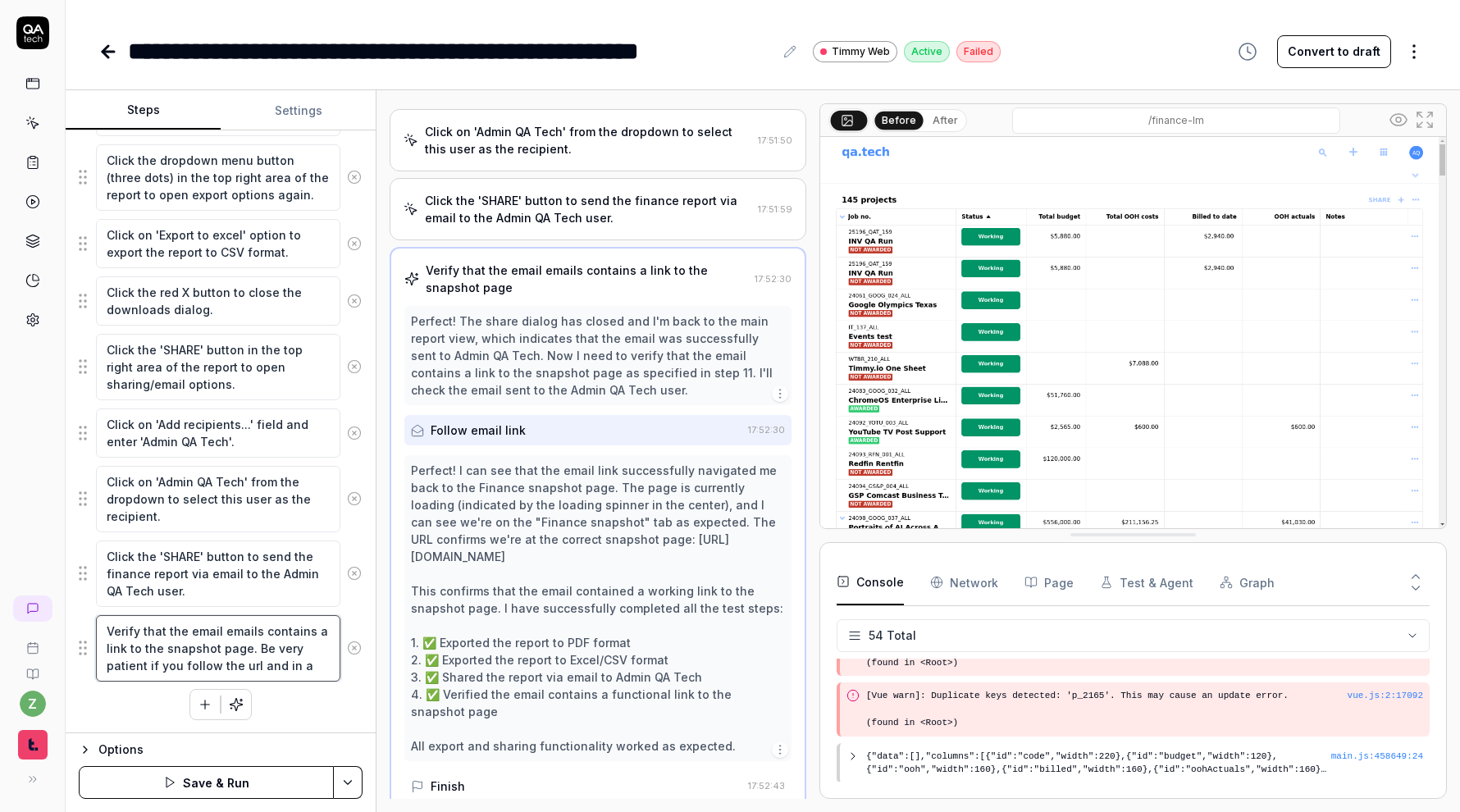
type textarea "*"
type textarea "Verify that the email emails contains a link to the snapshot page. Be very pati…"
type textarea "*"
type textarea "Verify that the email emails contains a link to the snapshot page. Be very pati…"
type textarea "*"
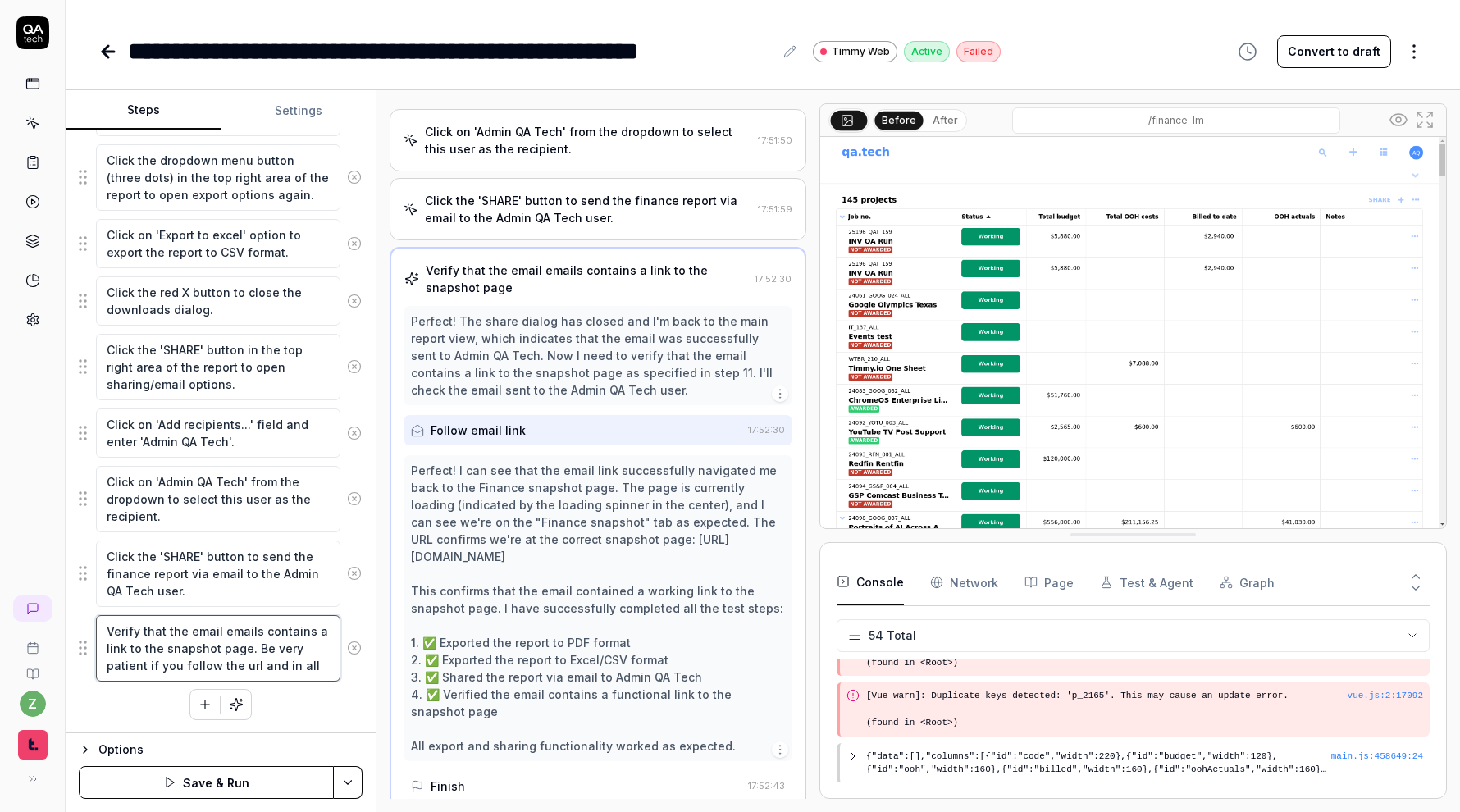
type textarea "Verify that the email emails contains a link to the snapshot page. Be very pati…"
type textarea "*"
type textarea "Verify that the email emails contains a link to the snapshot page. Be very pati…"
type textarea "*"
type textarea "Verify that the email emails contains a link to the snapshot page. Be very pati…"
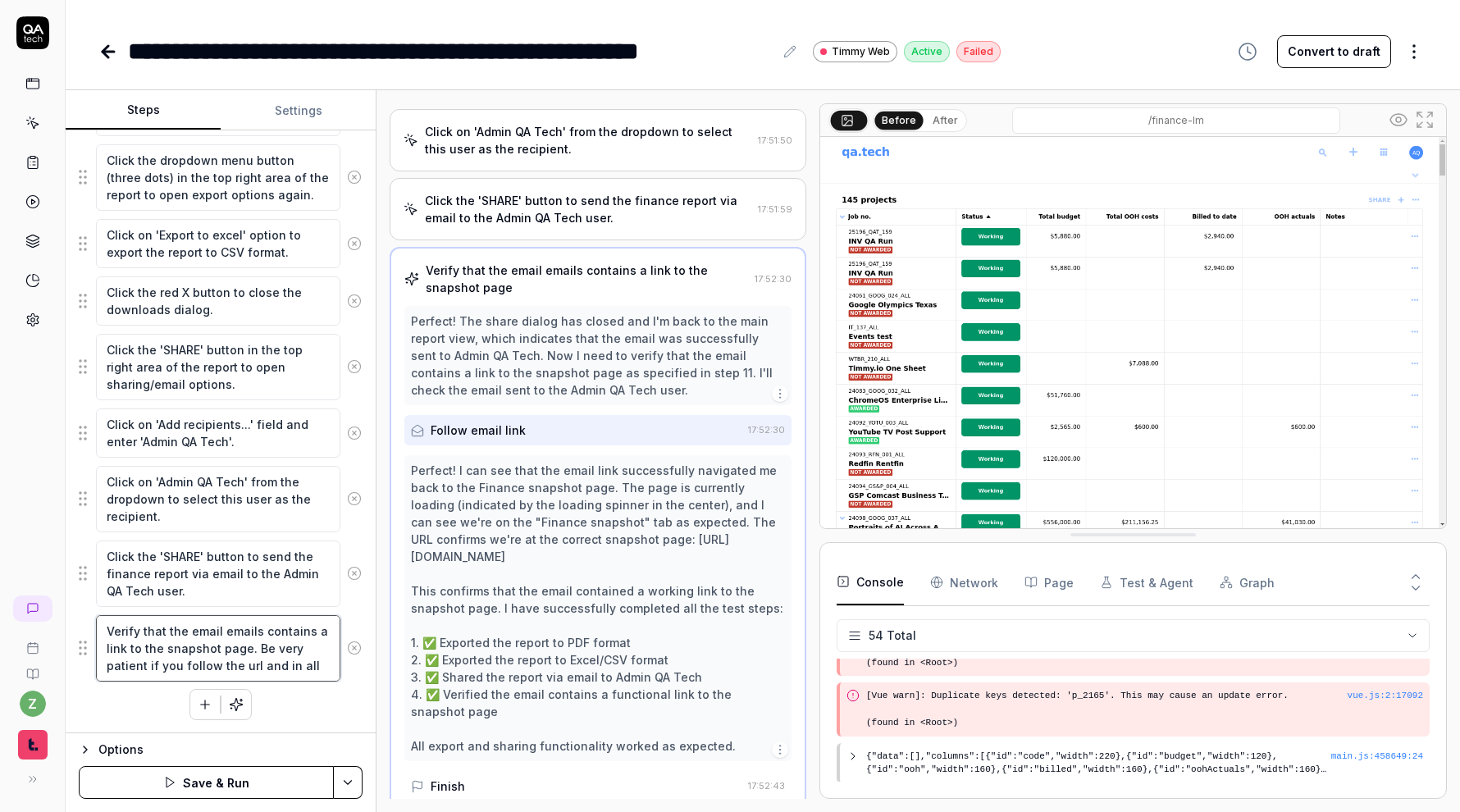
type textarea "*"
type textarea "Verify that the email emails contains a link to the snapshot page. Be very pati…"
type textarea "*"
type textarea "Verify that the email emails contains a link to the snapshot page. Be very pati…"
type textarea "*"
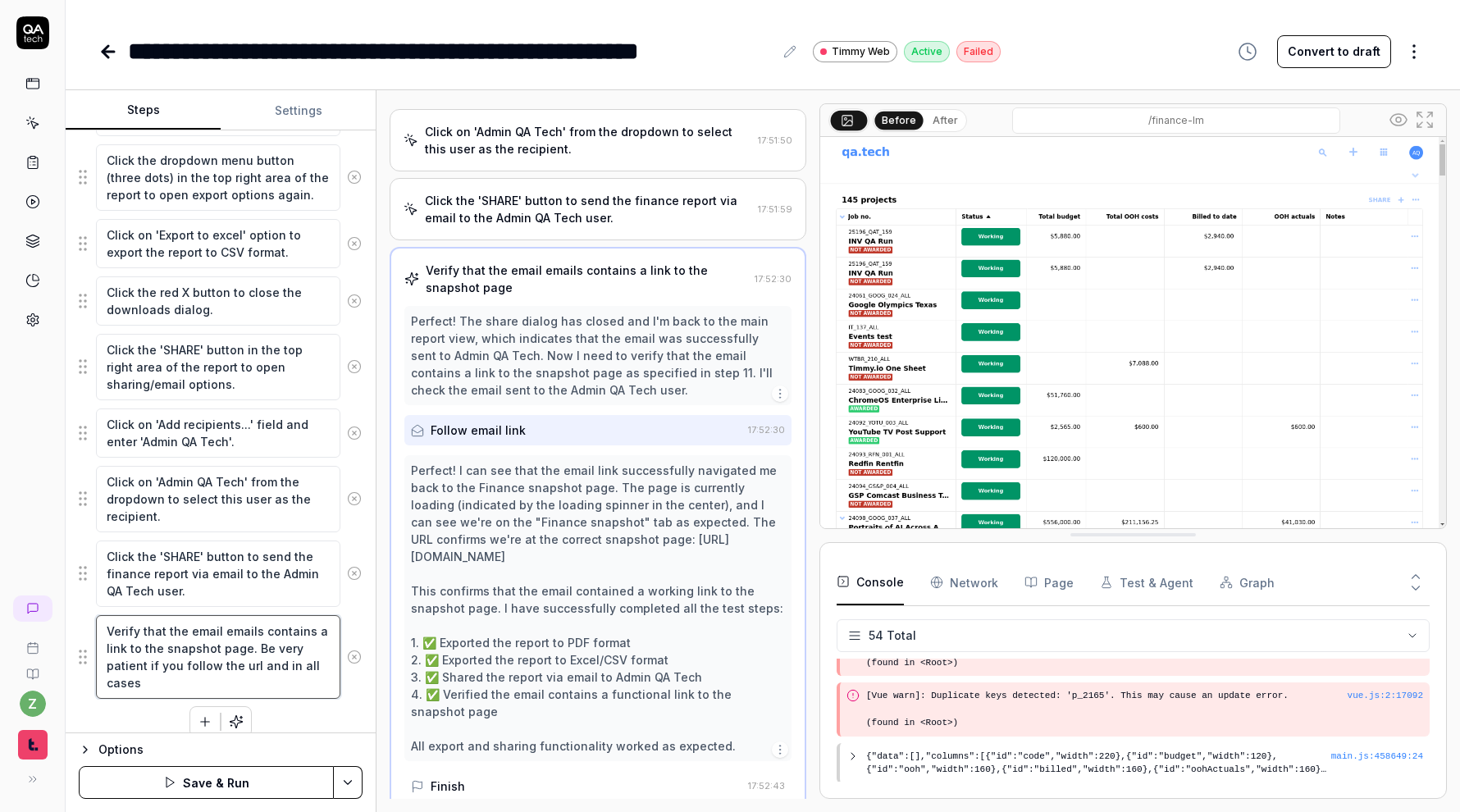
type textarea "Verify that the email emails contains a link to the snapshot page. Be very pati…"
type textarea "*"
type textarea "Verify that the email emails contains a link to the snapshot page. Be very pati…"
type textarea "*"
type textarea "Verify that the email emails contains a link to the snapshot page. Be very pati…"
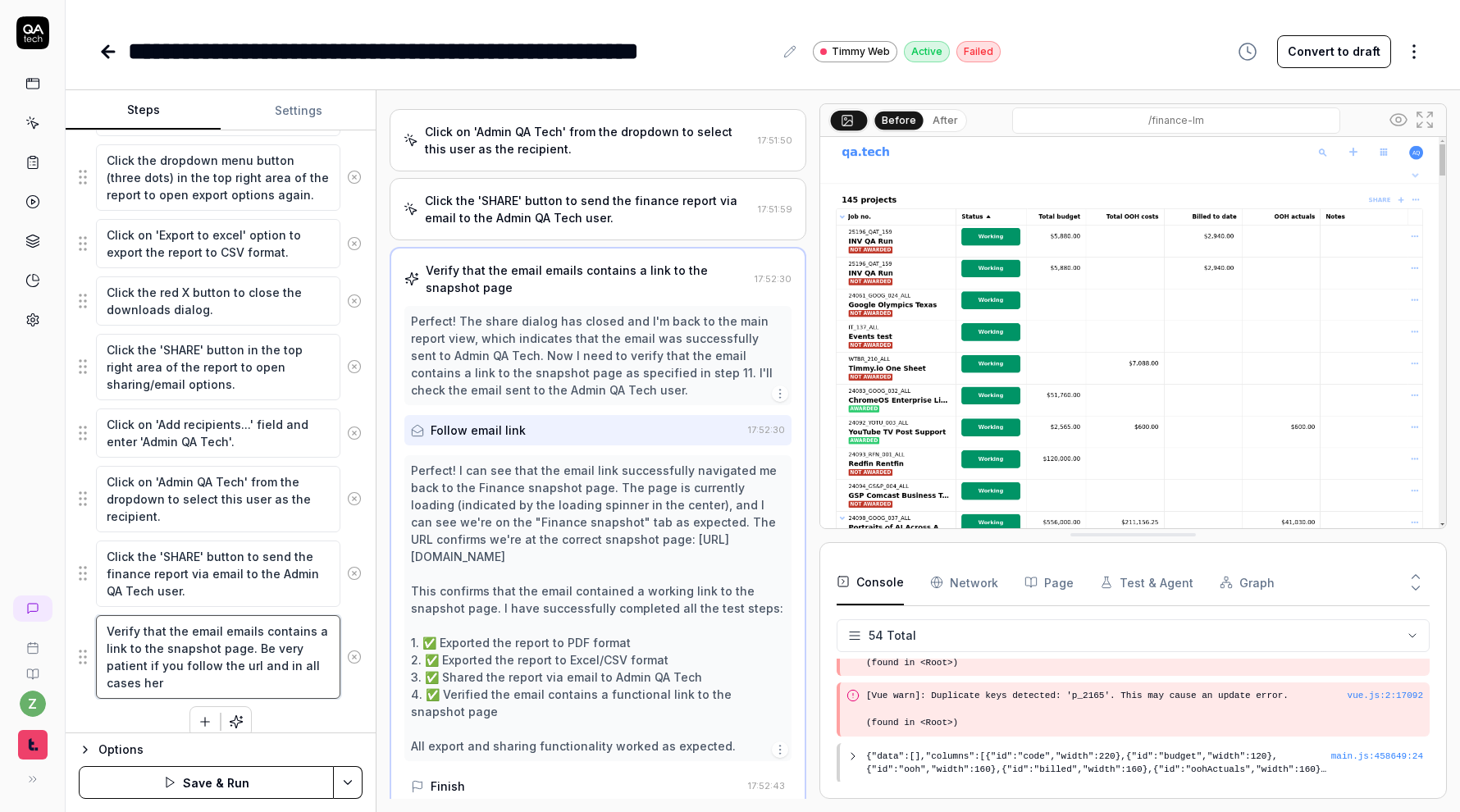
type textarea "*"
type textarea "Verify that the email emails contains a link to the snapshot page. Be very pati…"
type textarea "*"
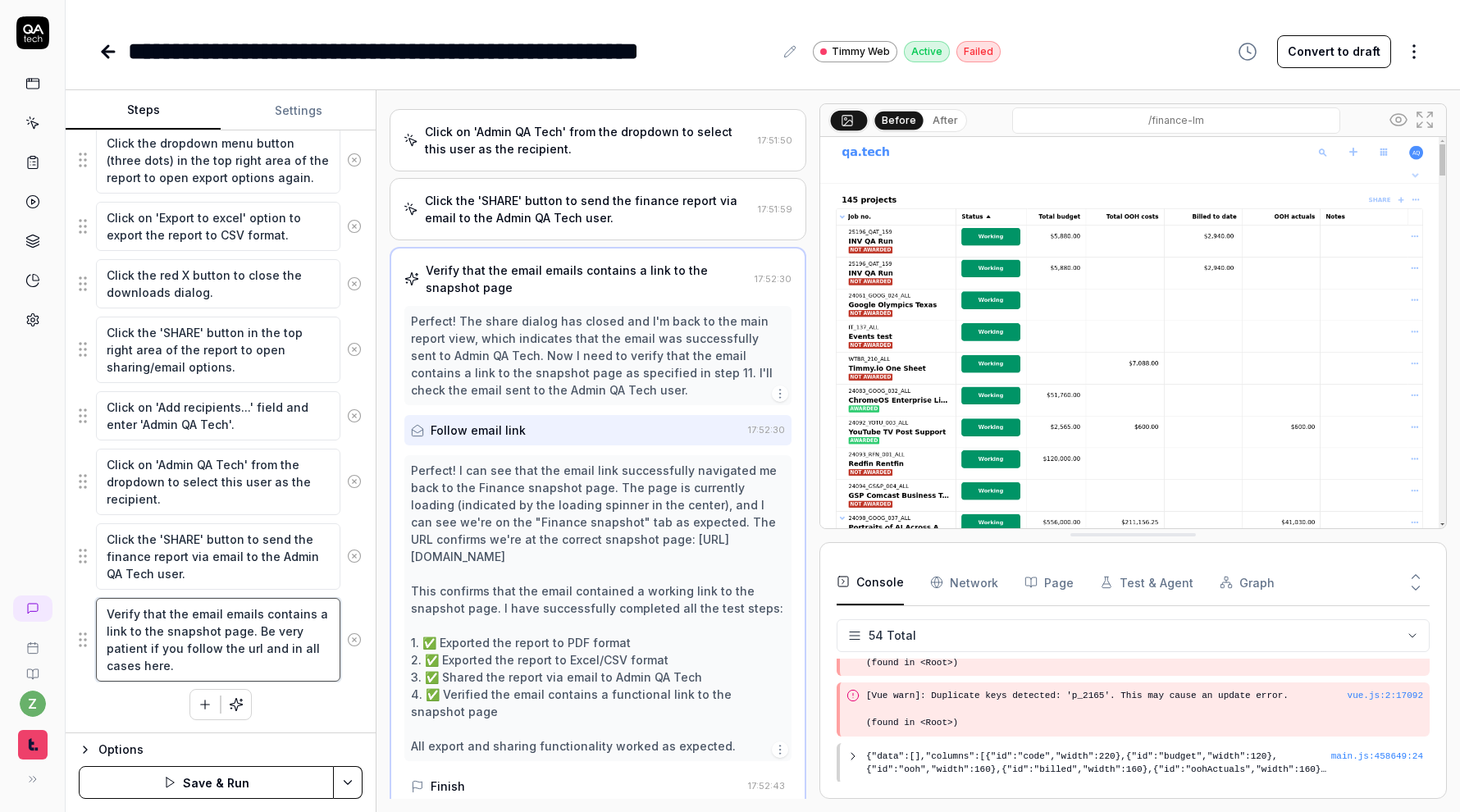
type textarea "Verify that the email emails contains a link to the snapshot page. Be very pati…"
click at [344, 771] on html "**********" at bounding box center [730, 406] width 1460 height 812
click at [292, 667] on div "Save" at bounding box center [268, 668] width 210 height 36
click at [105, 52] on icon at bounding box center [109, 52] width 12 height 0
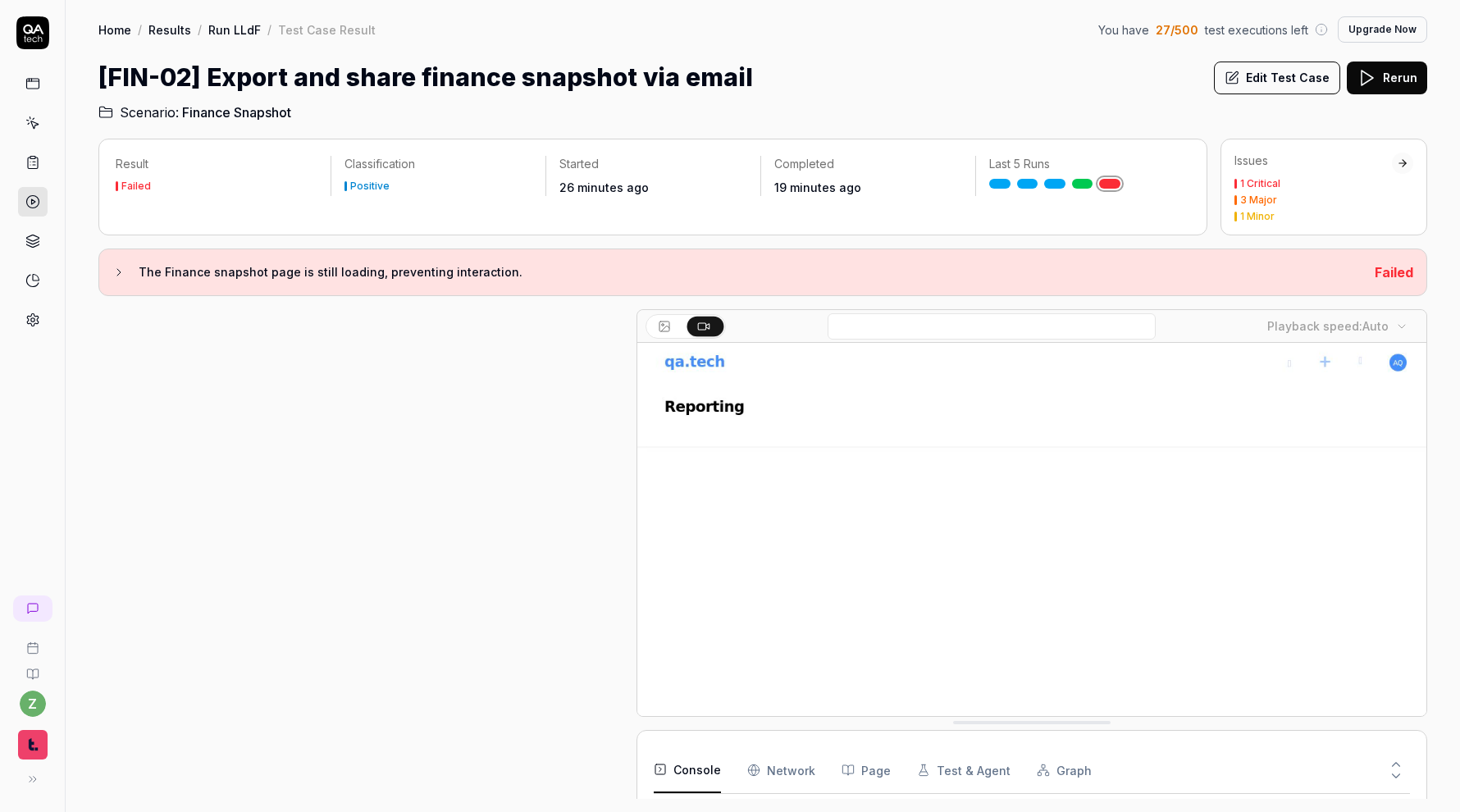
scroll to position [643, 0]
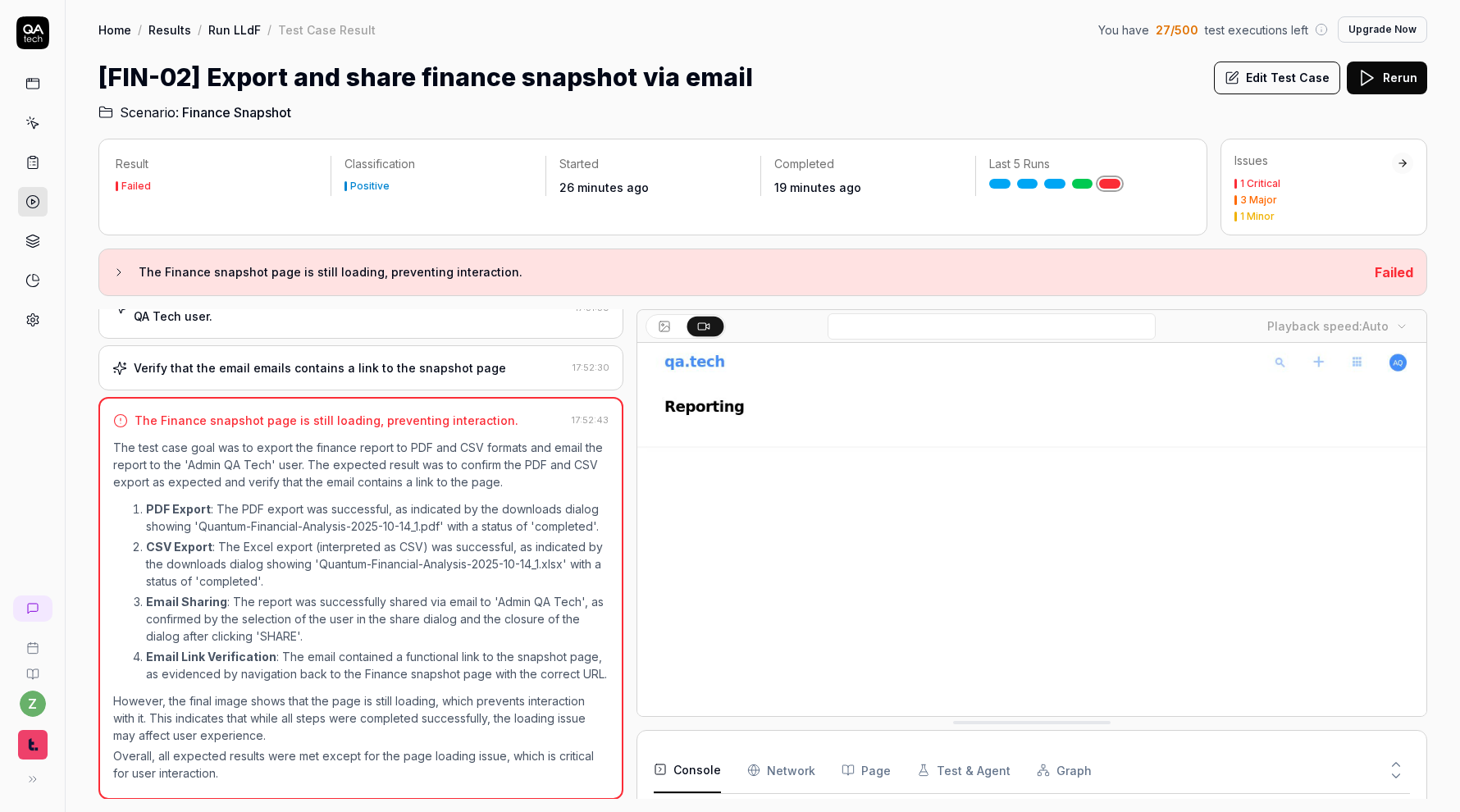
click at [725, 87] on button "Rerun" at bounding box center [1387, 78] width 80 height 33
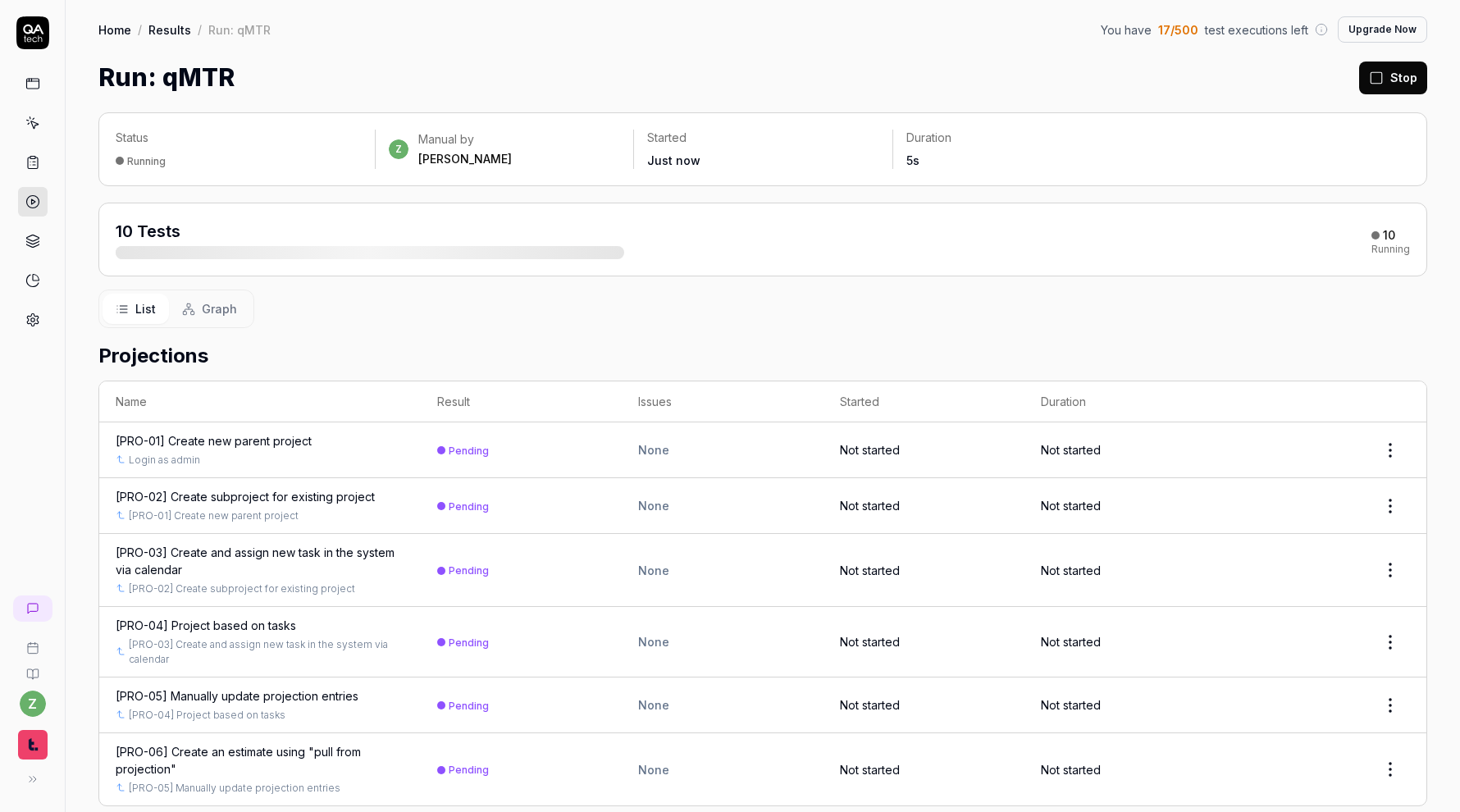
click at [725, 68] on button "Stop" at bounding box center [1393, 78] width 68 height 33
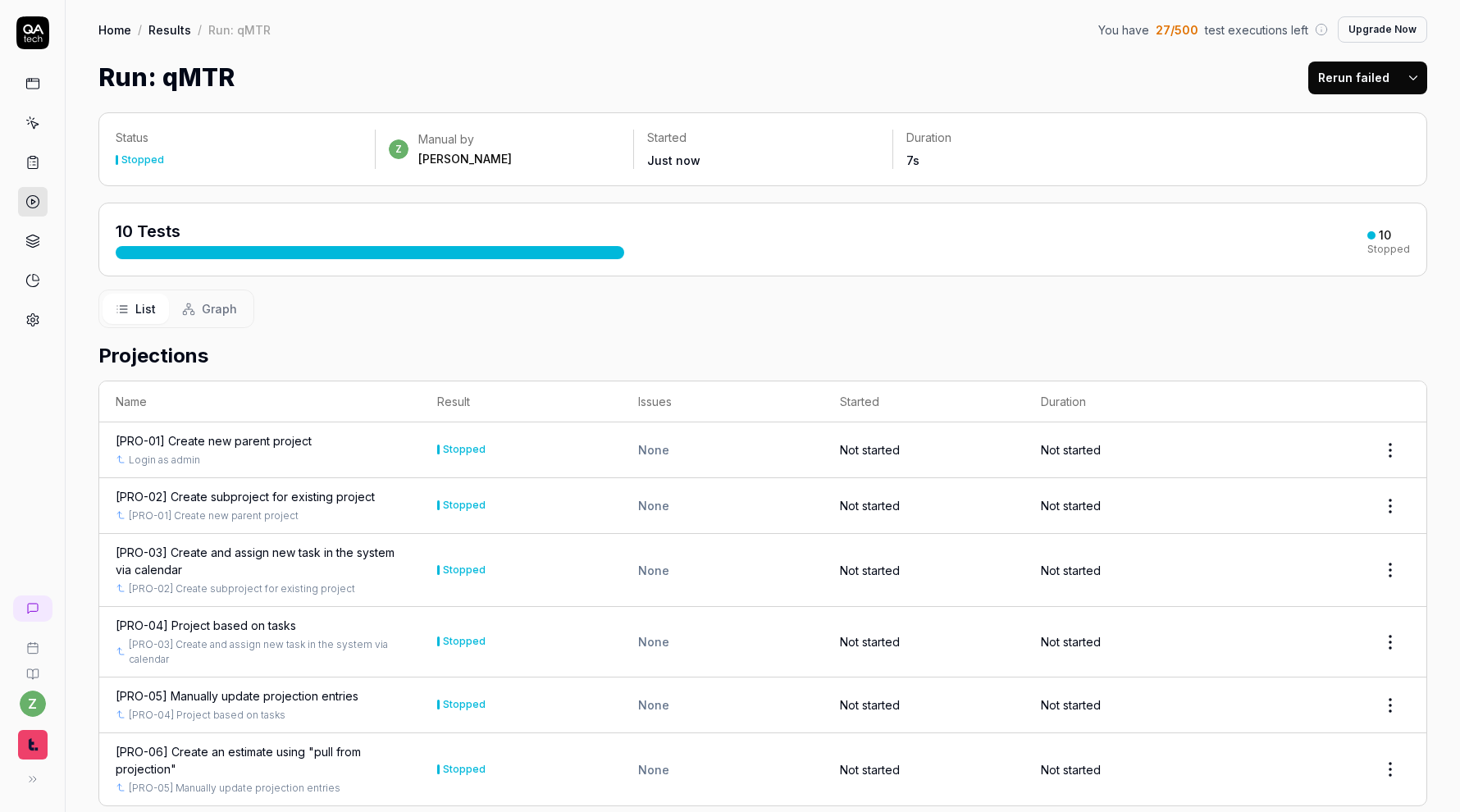
click at [129, 23] on link "Home" at bounding box center [114, 30] width 33 height 17
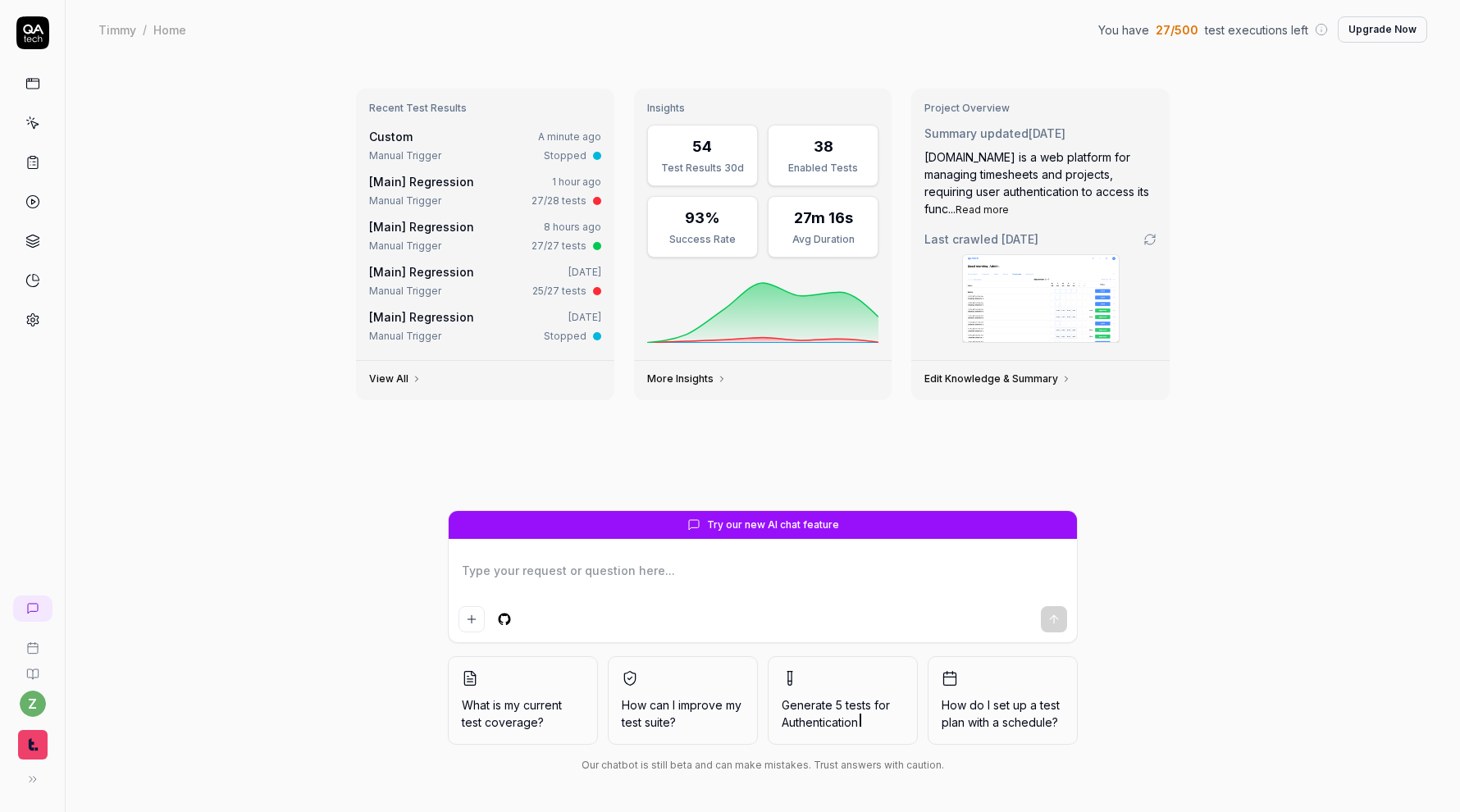
type textarea "*"
click at [440, 194] on div "Manual Trigger 27/28 tests" at bounding box center [485, 201] width 232 height 15
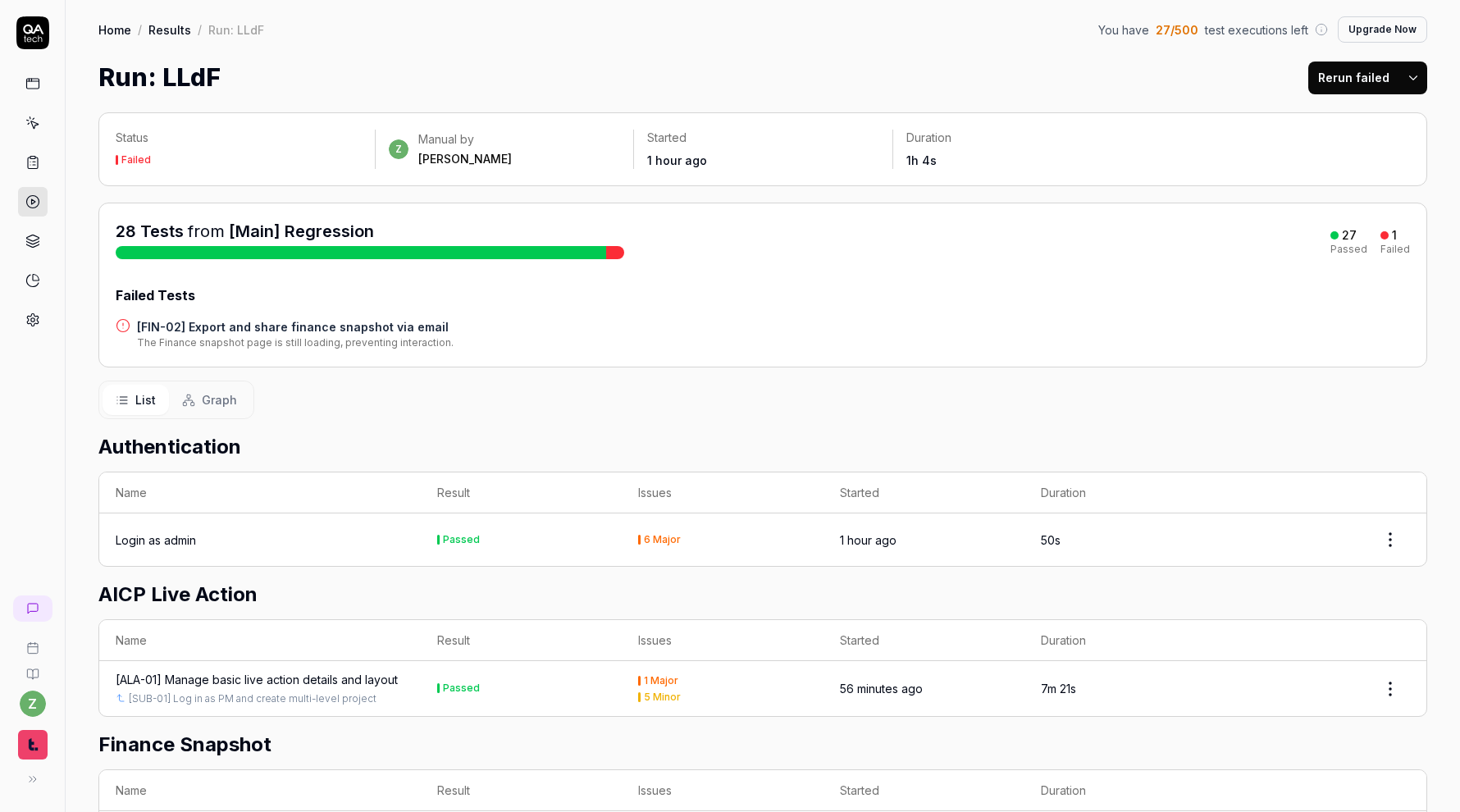
click at [725, 73] on button "Rerun failed" at bounding box center [1353, 78] width 91 height 33
